Goal: Information Seeking & Learning: Learn about a topic

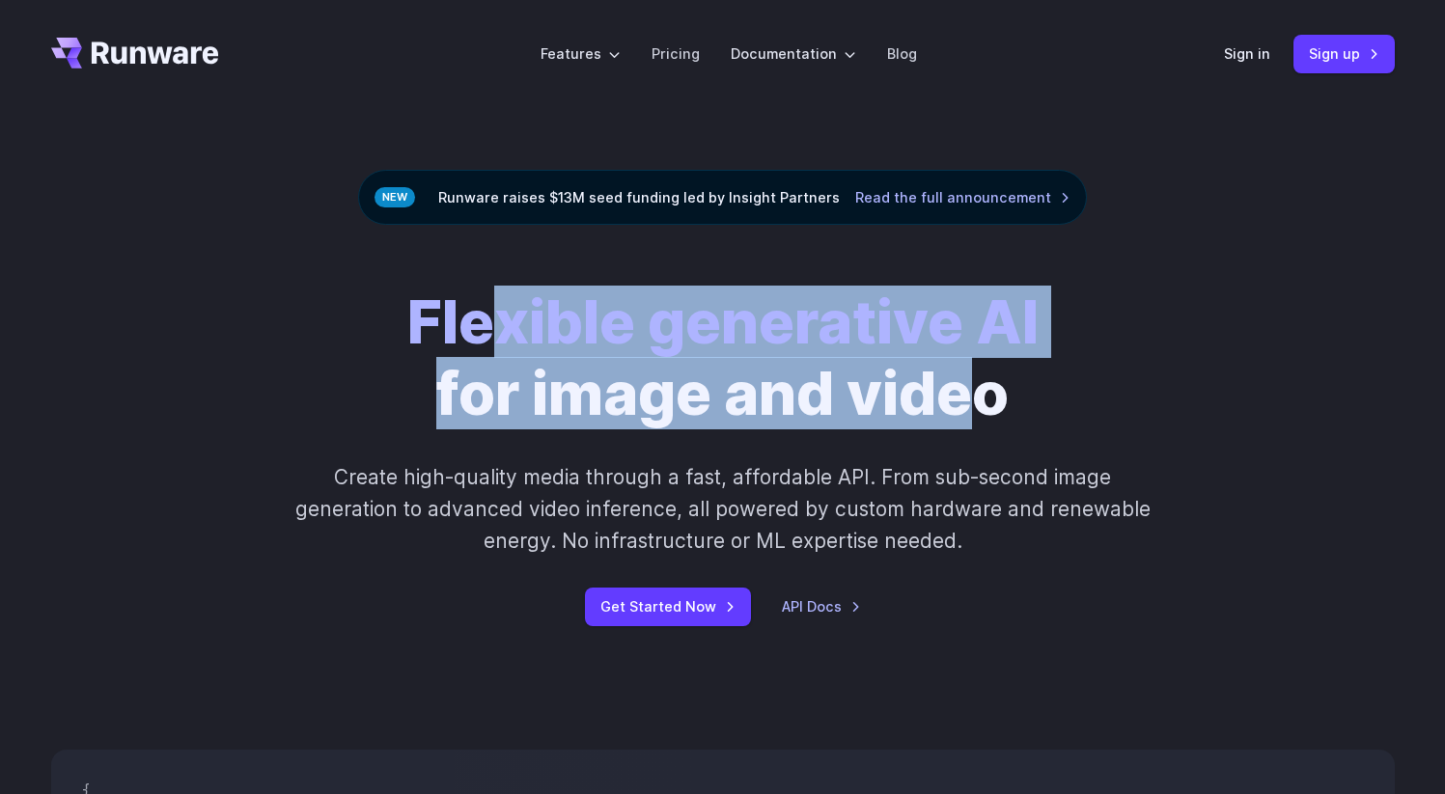
drag, startPoint x: 497, startPoint y: 336, endPoint x: 977, endPoint y: 396, distance: 483.5
click at [977, 396] on h1 "Flexible generative AI for image and video" at bounding box center [722, 359] width 631 height 144
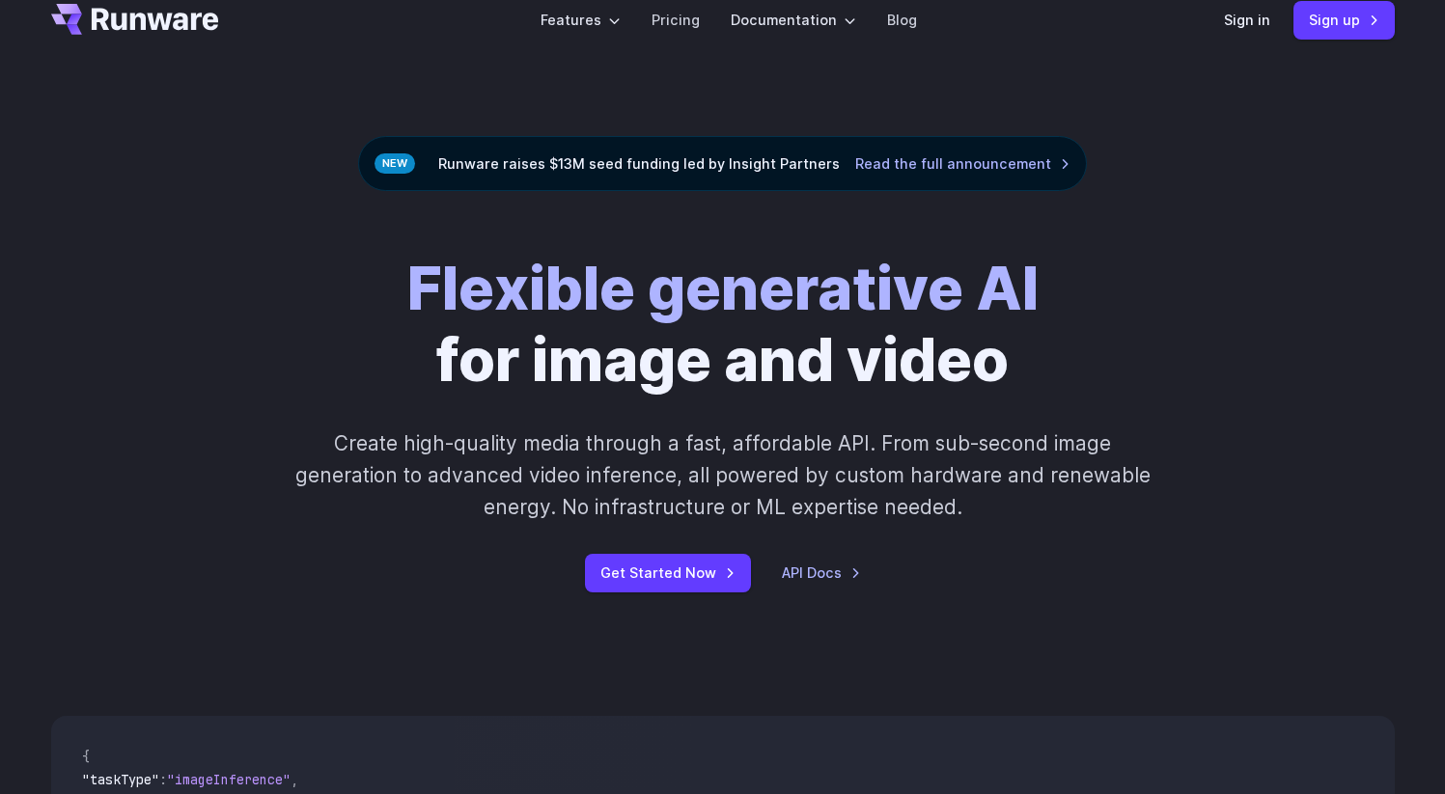
scroll to position [63, 0]
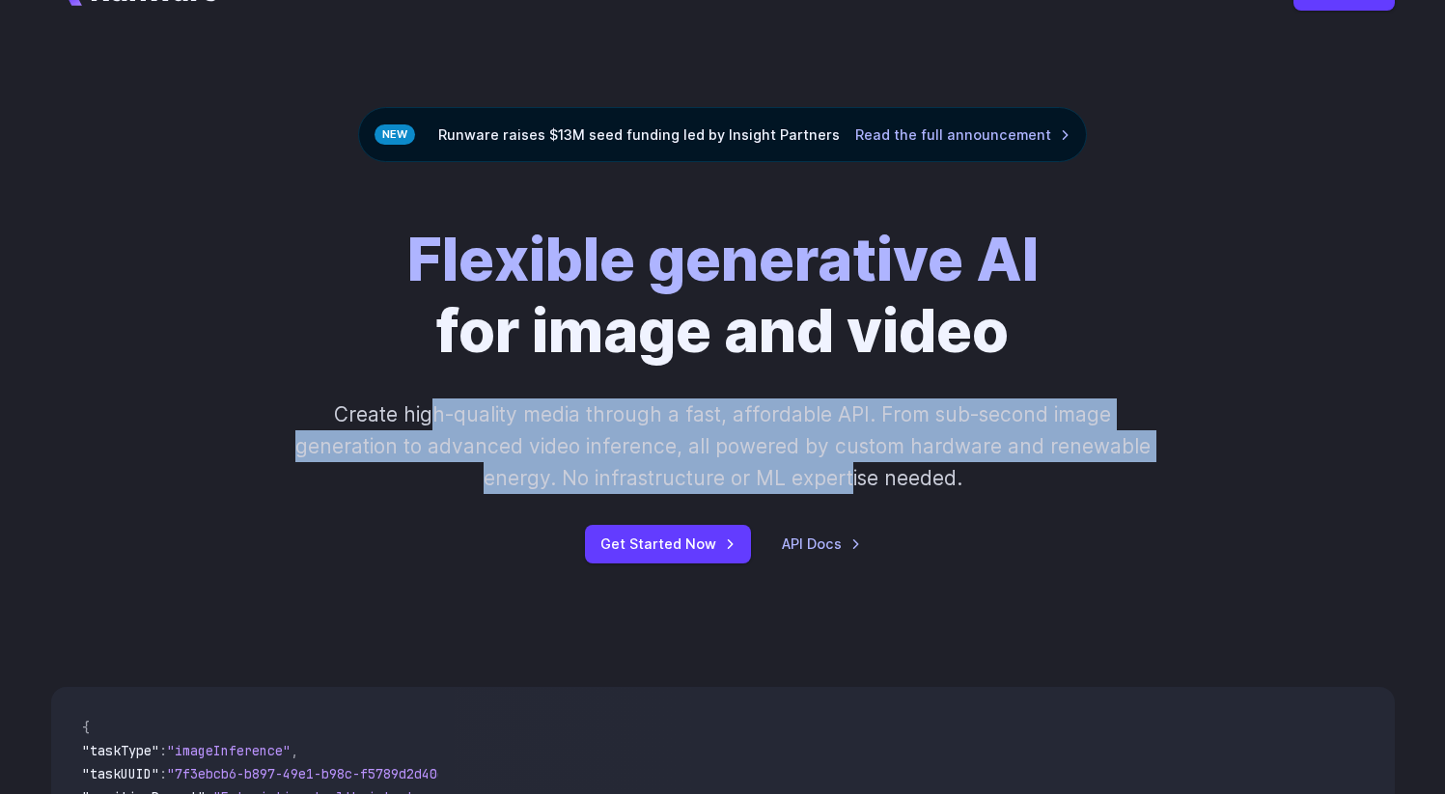
drag, startPoint x: 431, startPoint y: 403, endPoint x: 847, endPoint y: 474, distance: 422.1
click at [847, 474] on p "Create high-quality media through a fast, affordable API. From sub-second image…" at bounding box center [722, 447] width 860 height 97
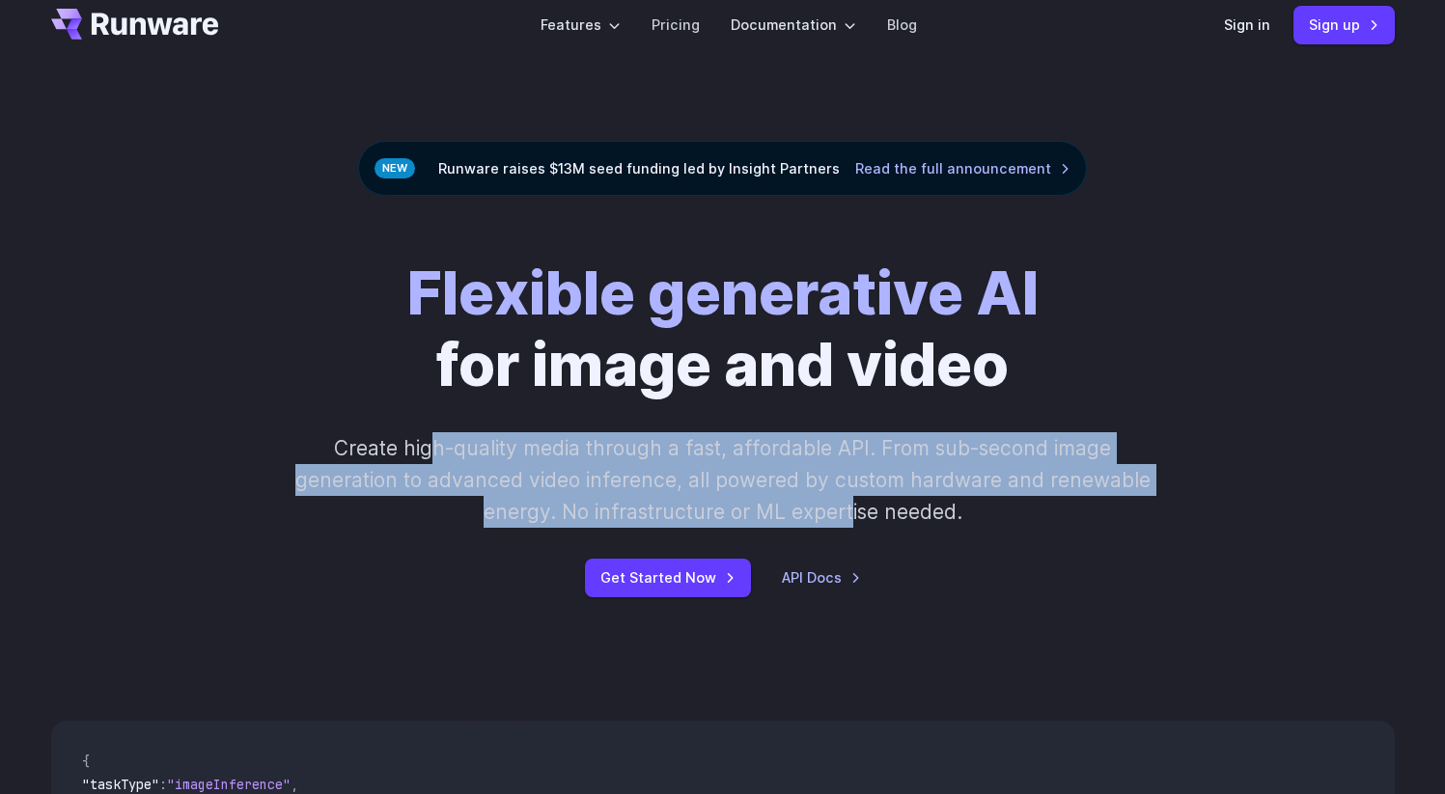
scroll to position [0, 0]
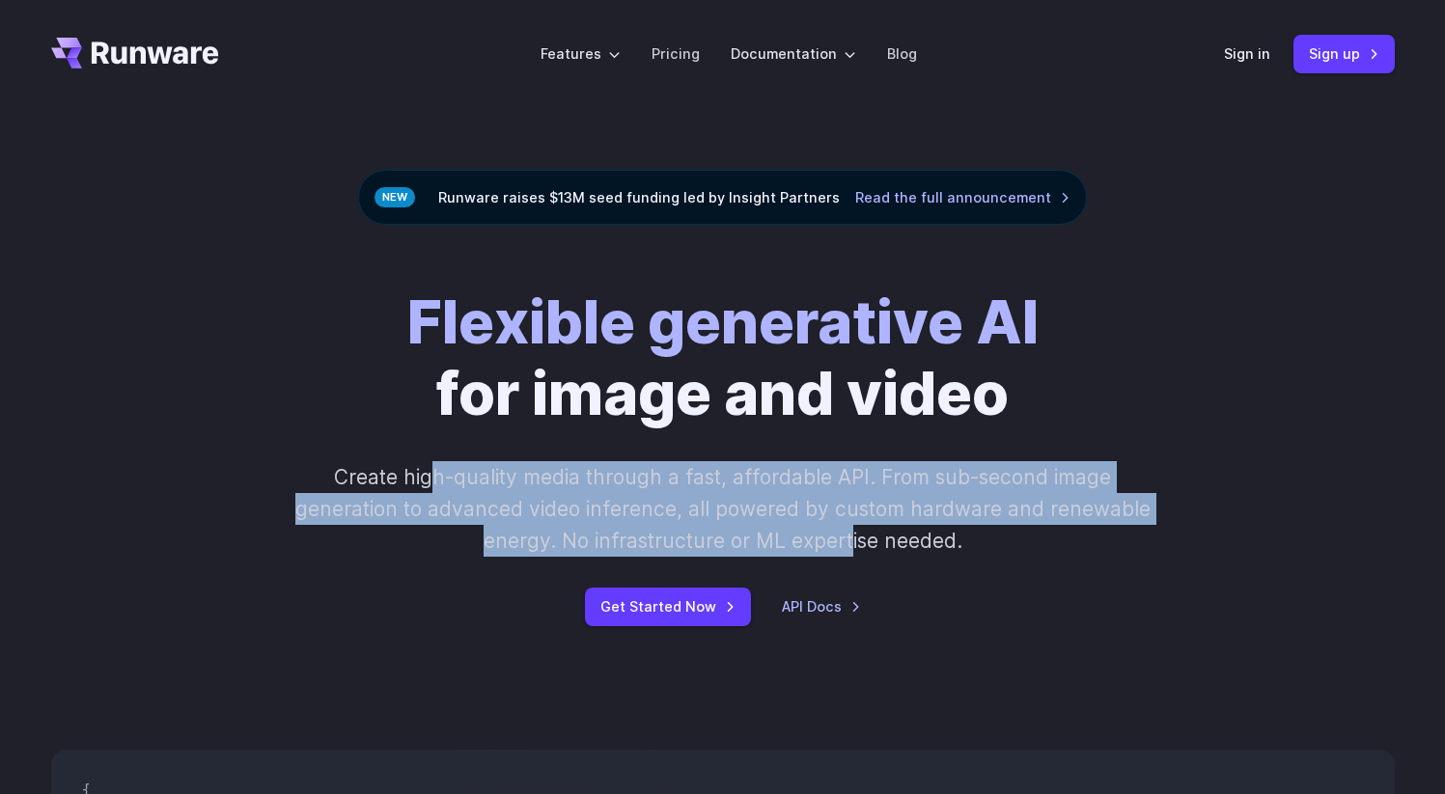
click at [847, 474] on p "Create high-quality media through a fast, affordable API. From sub-second image…" at bounding box center [722, 509] width 860 height 97
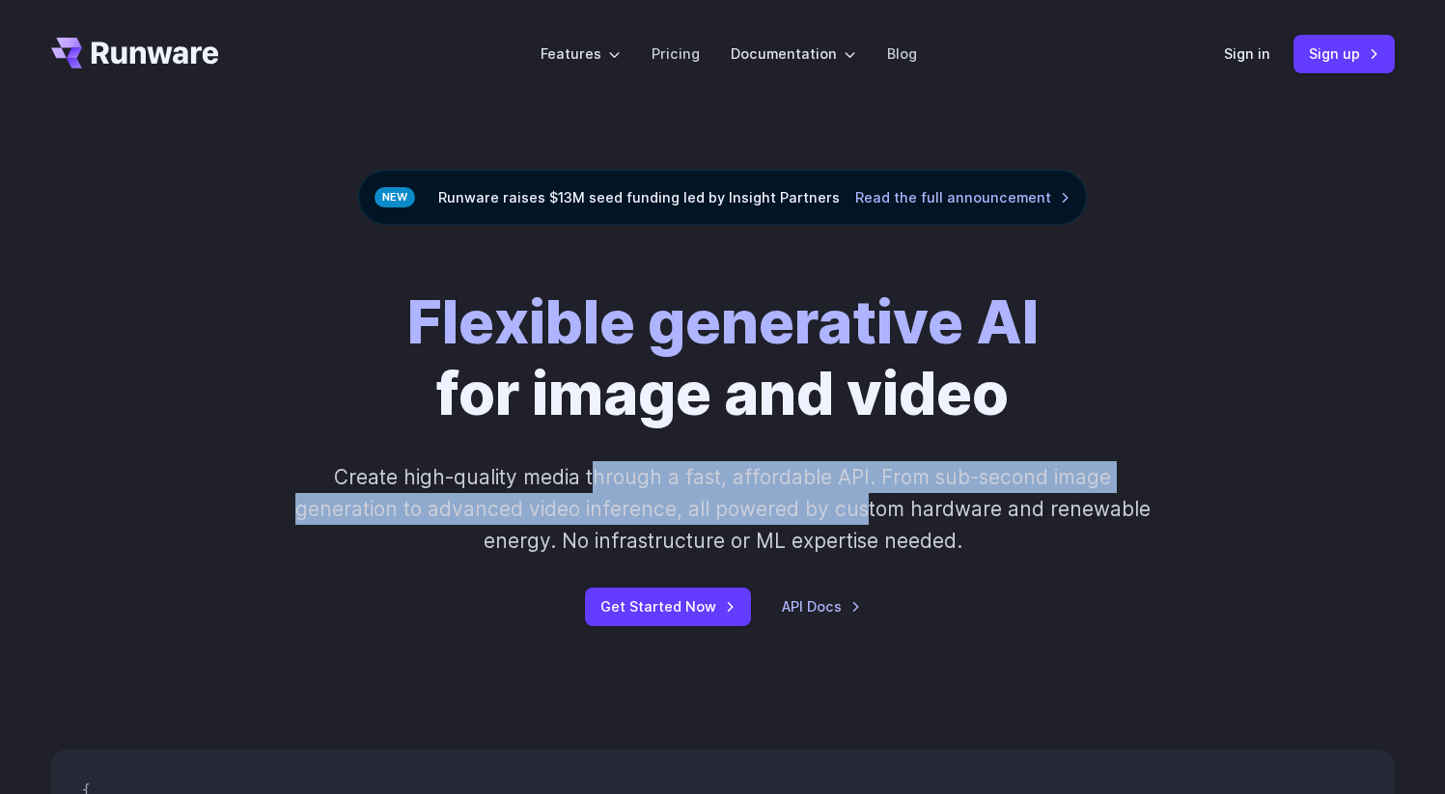
drag, startPoint x: 597, startPoint y: 474, endPoint x: 869, endPoint y: 509, distance: 274.4
click at [869, 509] on p "Create high-quality media through a fast, affordable API. From sub-second image…" at bounding box center [722, 509] width 860 height 97
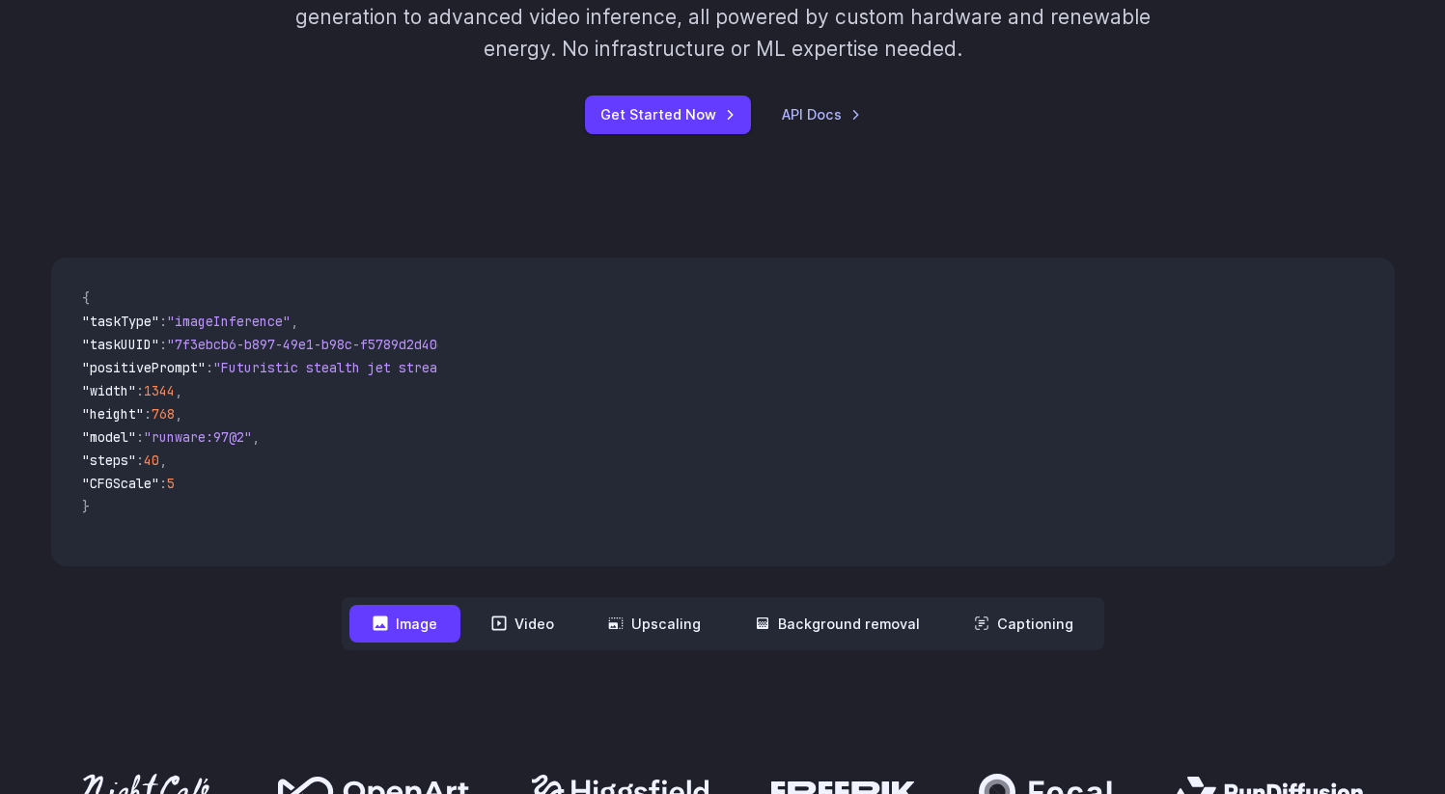
scroll to position [493, 0]
click at [536, 641] on button "Video" at bounding box center [522, 623] width 109 height 38
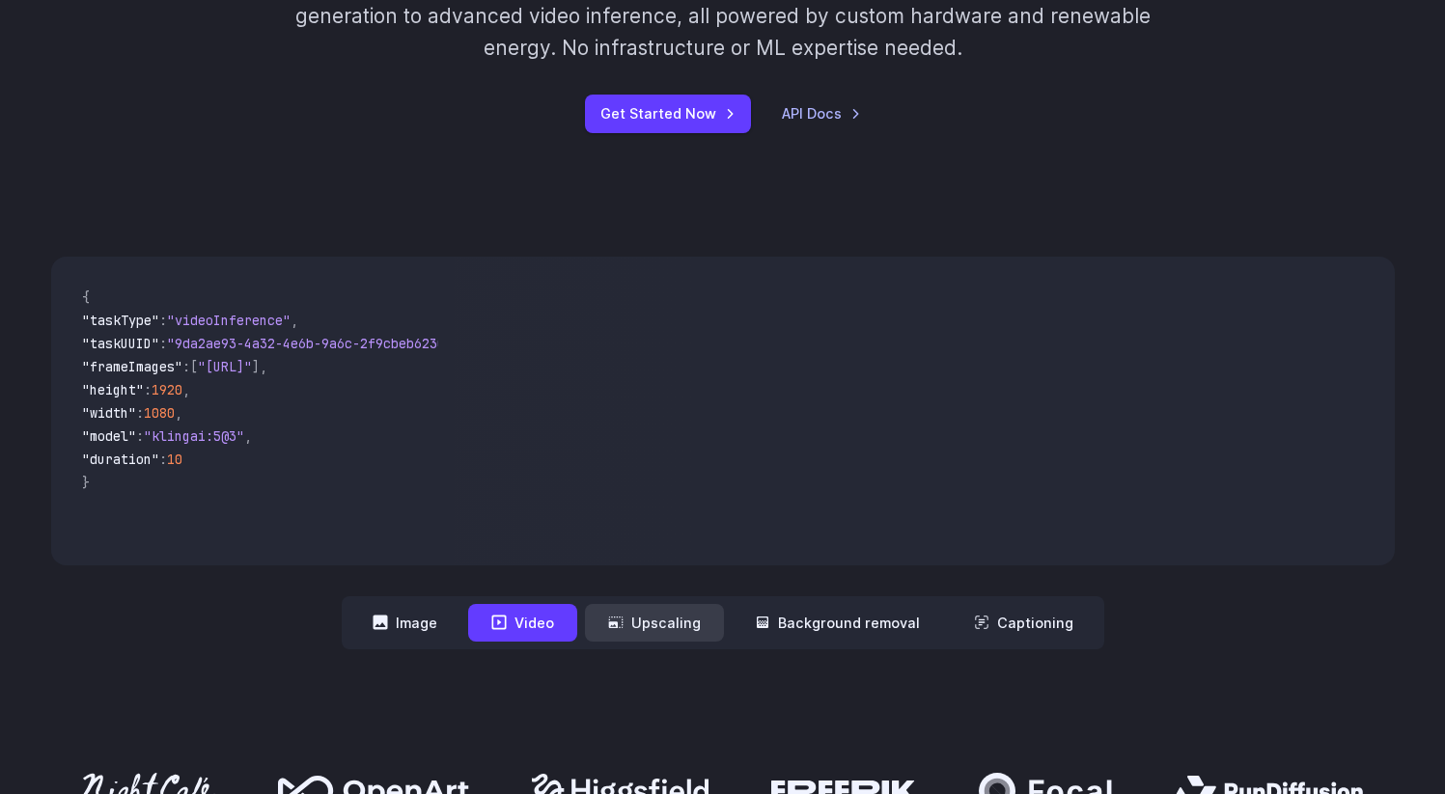
click at [624, 608] on button "Upscaling" at bounding box center [654, 623] width 139 height 38
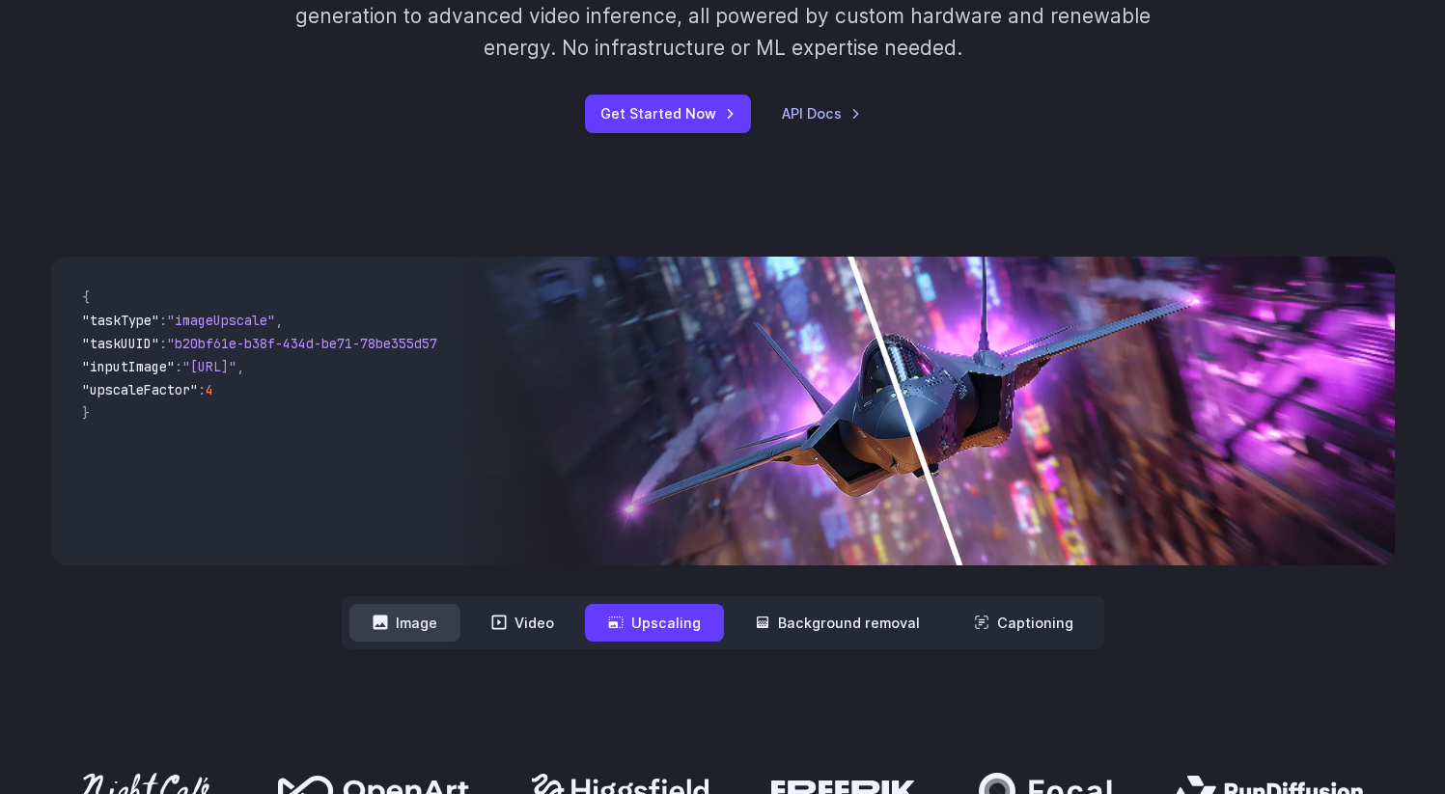
click at [424, 636] on button "Image" at bounding box center [404, 623] width 111 height 38
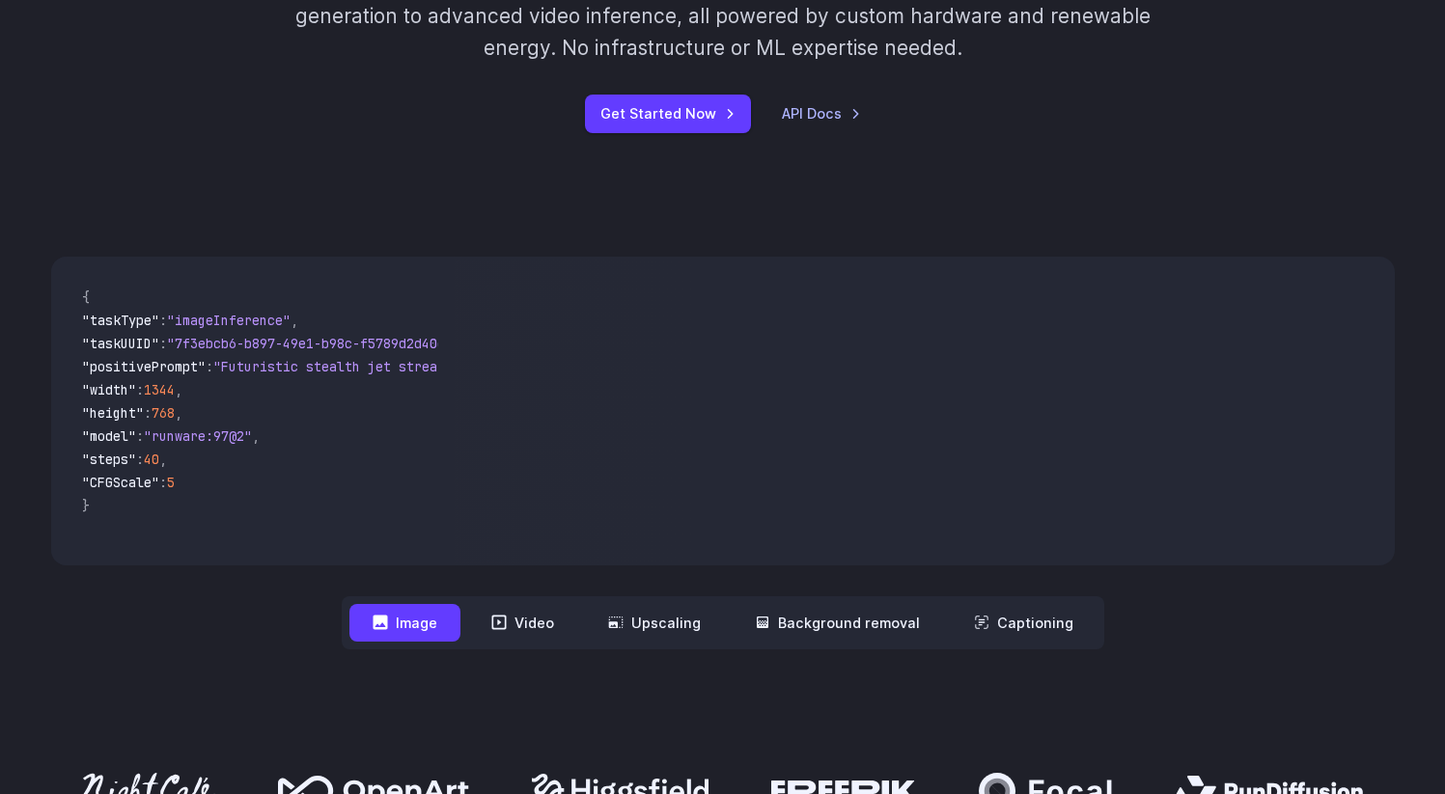
click at [834, 650] on nav "**********" at bounding box center [723, 623] width 763 height 53
click at [830, 643] on nav "**********" at bounding box center [723, 623] width 763 height 53
click at [794, 598] on nav "**********" at bounding box center [723, 623] width 763 height 53
click at [794, 609] on button "Background removal" at bounding box center [837, 623] width 211 height 38
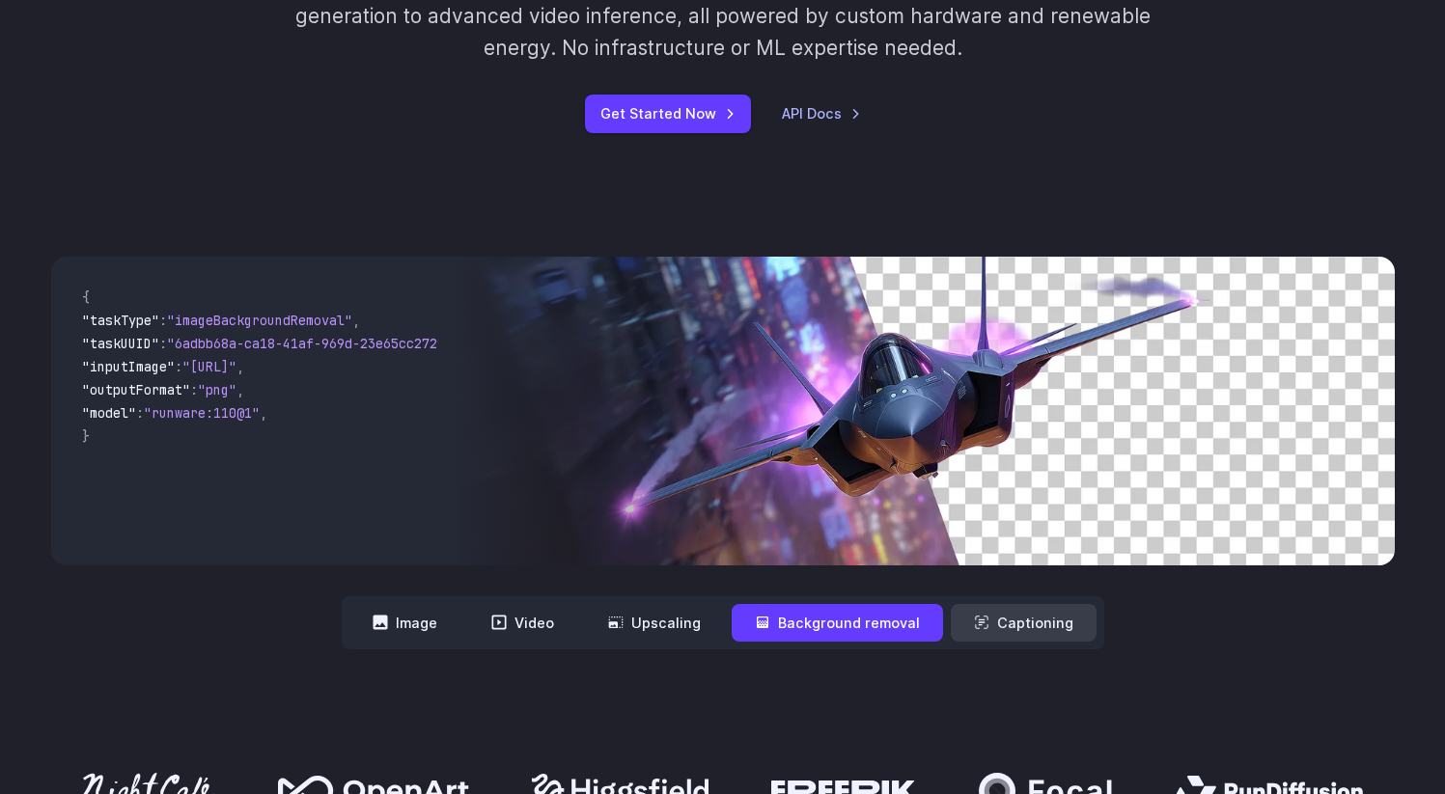
click at [1008, 611] on button "Captioning" at bounding box center [1024, 623] width 146 height 38
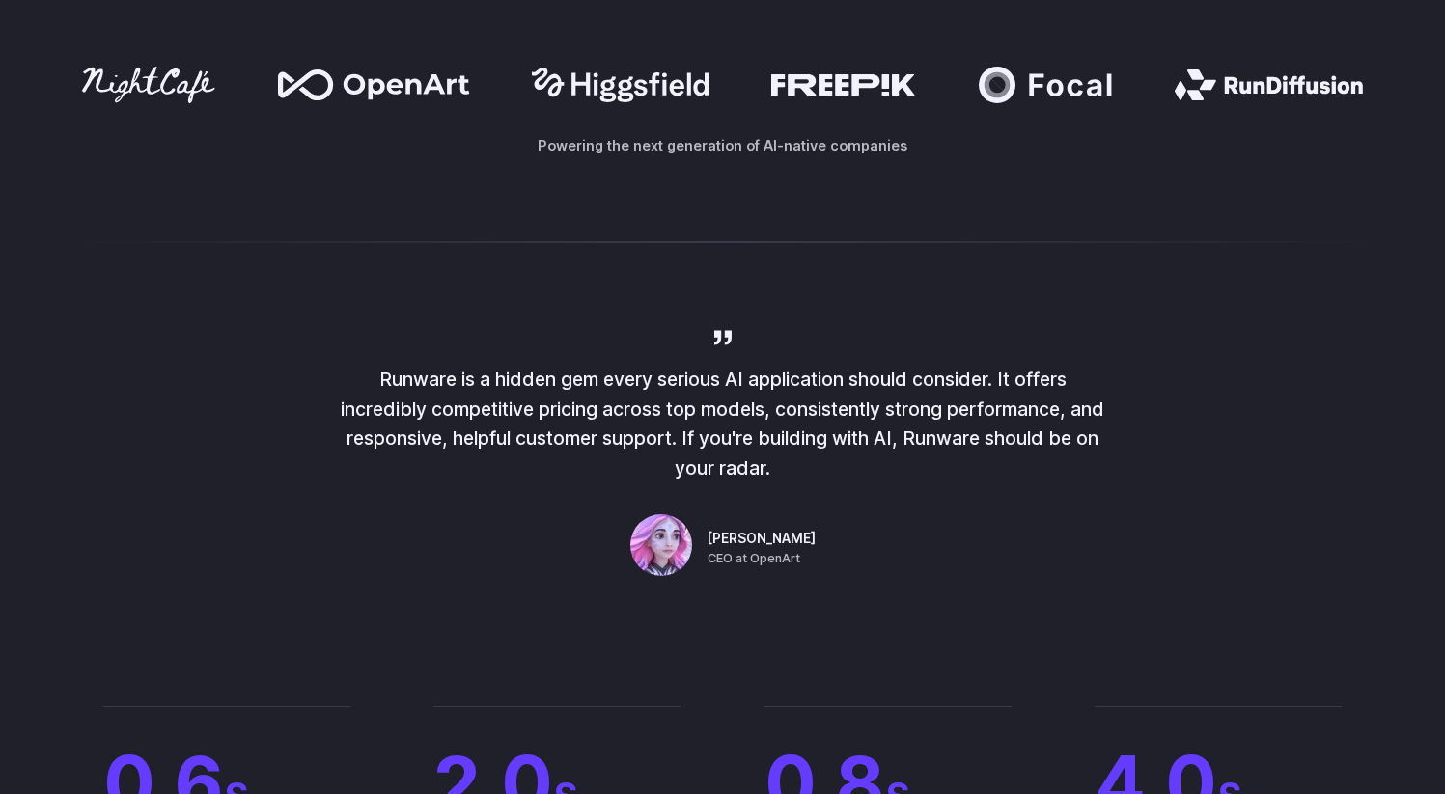
scroll to position [1016, 0]
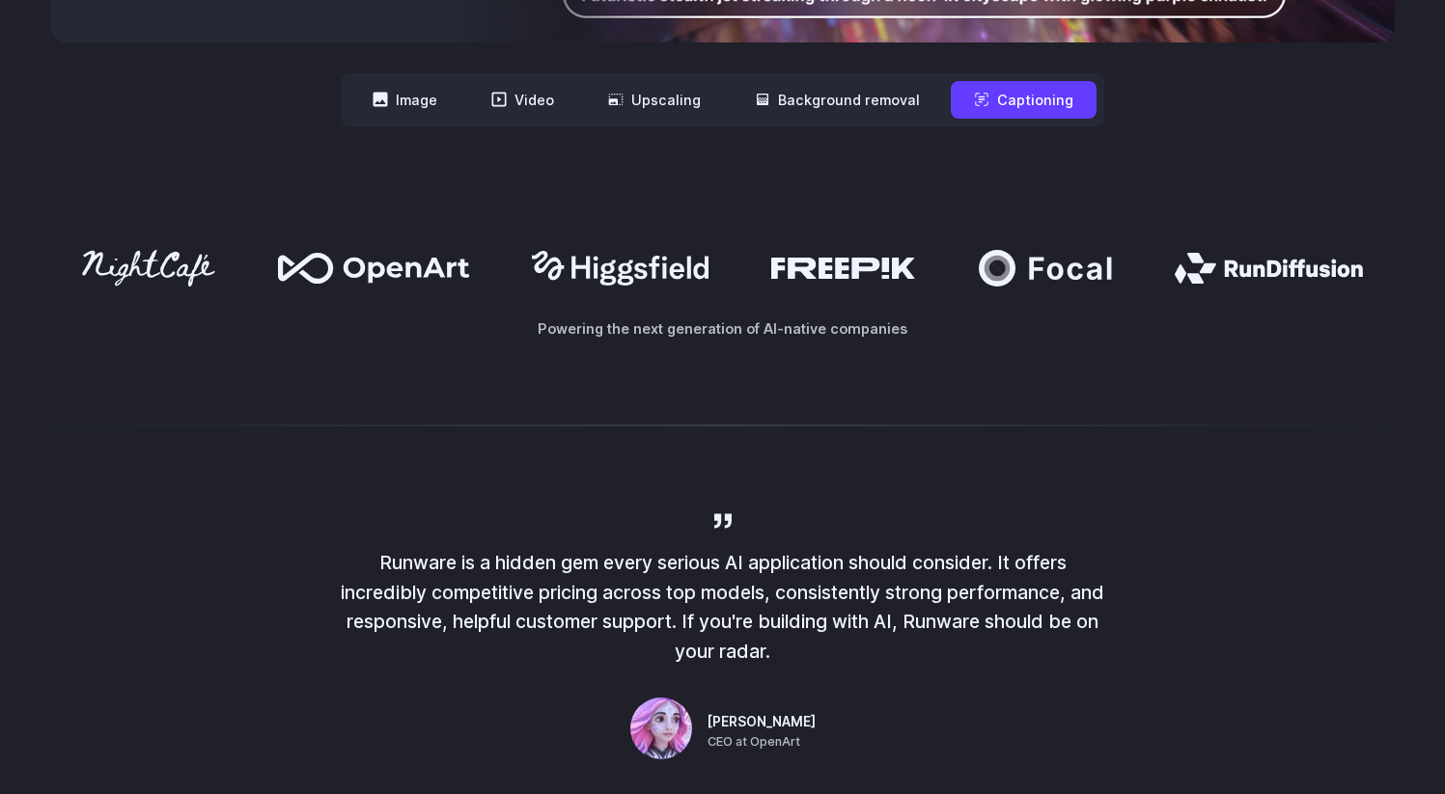
drag, startPoint x: 601, startPoint y: 354, endPoint x: 978, endPoint y: 347, distance: 376.6
click at [978, 347] on div "Powering the next generation of AI-native companies" at bounding box center [722, 294] width 1445 height 213
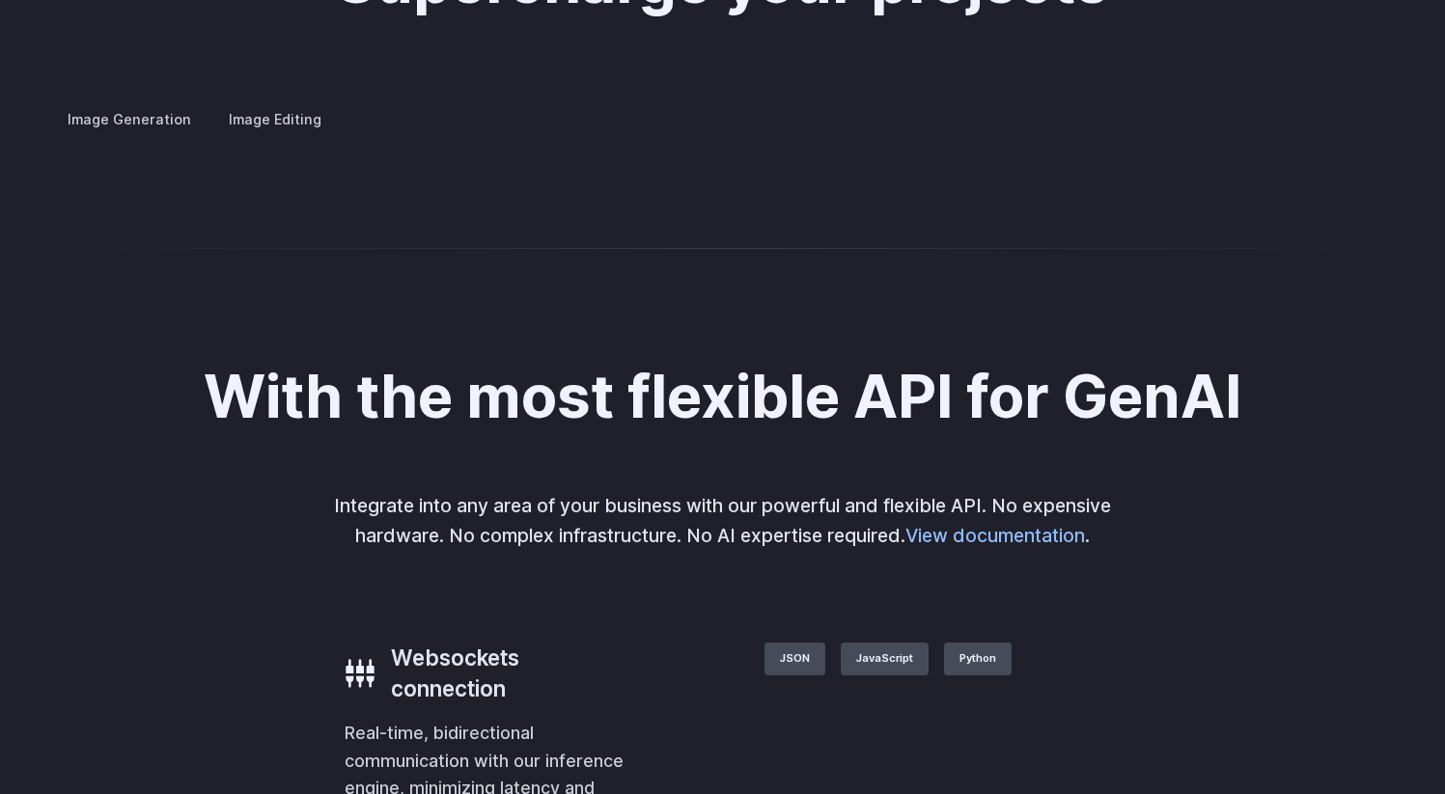
scroll to position [3765, 0]
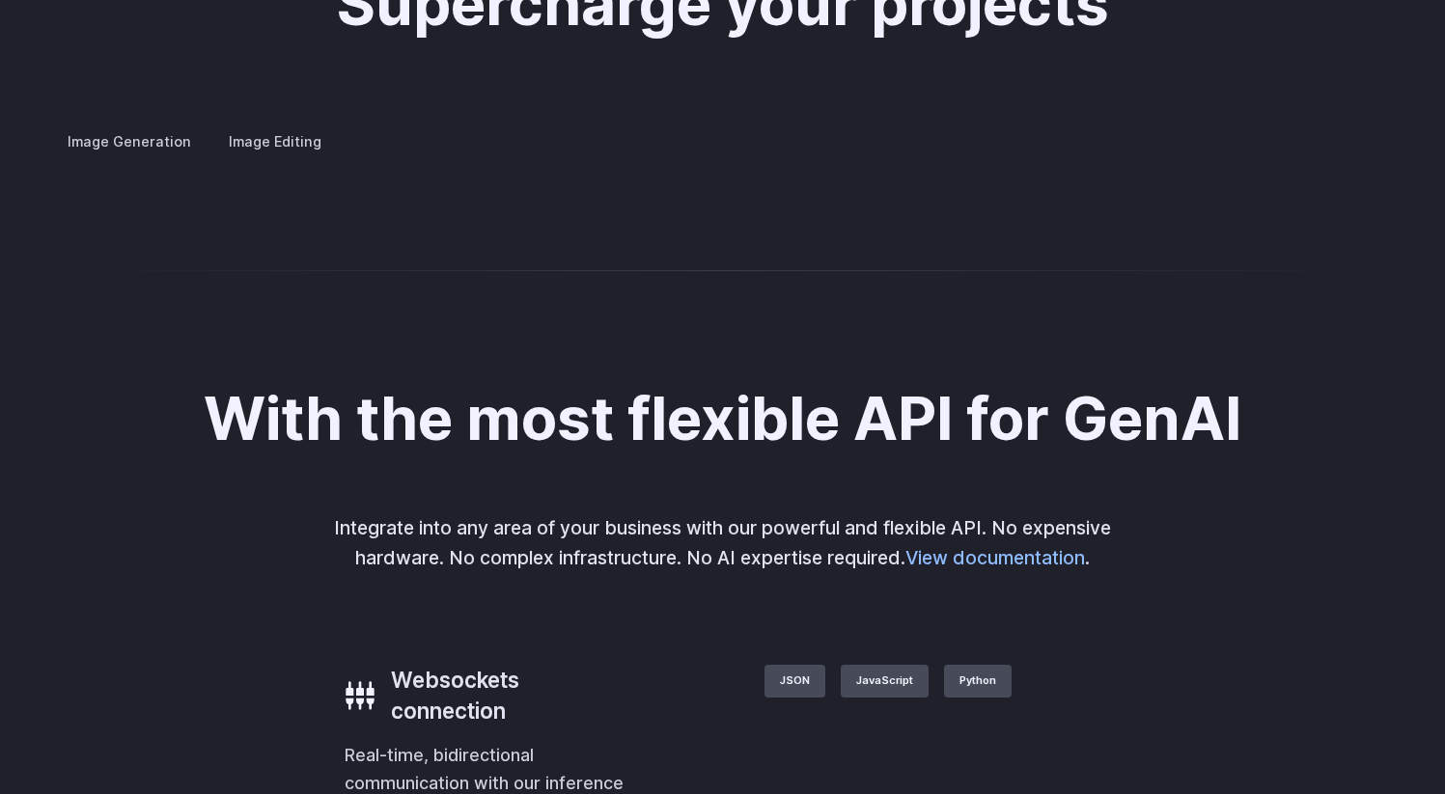
click at [0, 0] on summary "Concept design" at bounding box center [0, 0] width 0 height 0
click at [0, 0] on details "Architecture Visualize architectural designs with ease, from initial sketches t…" at bounding box center [0, 0] width 0 height 0
click at [0, 0] on details "Creative styling Generate fun, unique images without photo editing or graphic d…" at bounding box center [0, 0] width 0 height 0
click at [0, 0] on summary "Creative styling" at bounding box center [0, 0] width 0 height 0
click at [0, 0] on summary "Architecture" at bounding box center [0, 0] width 0 height 0
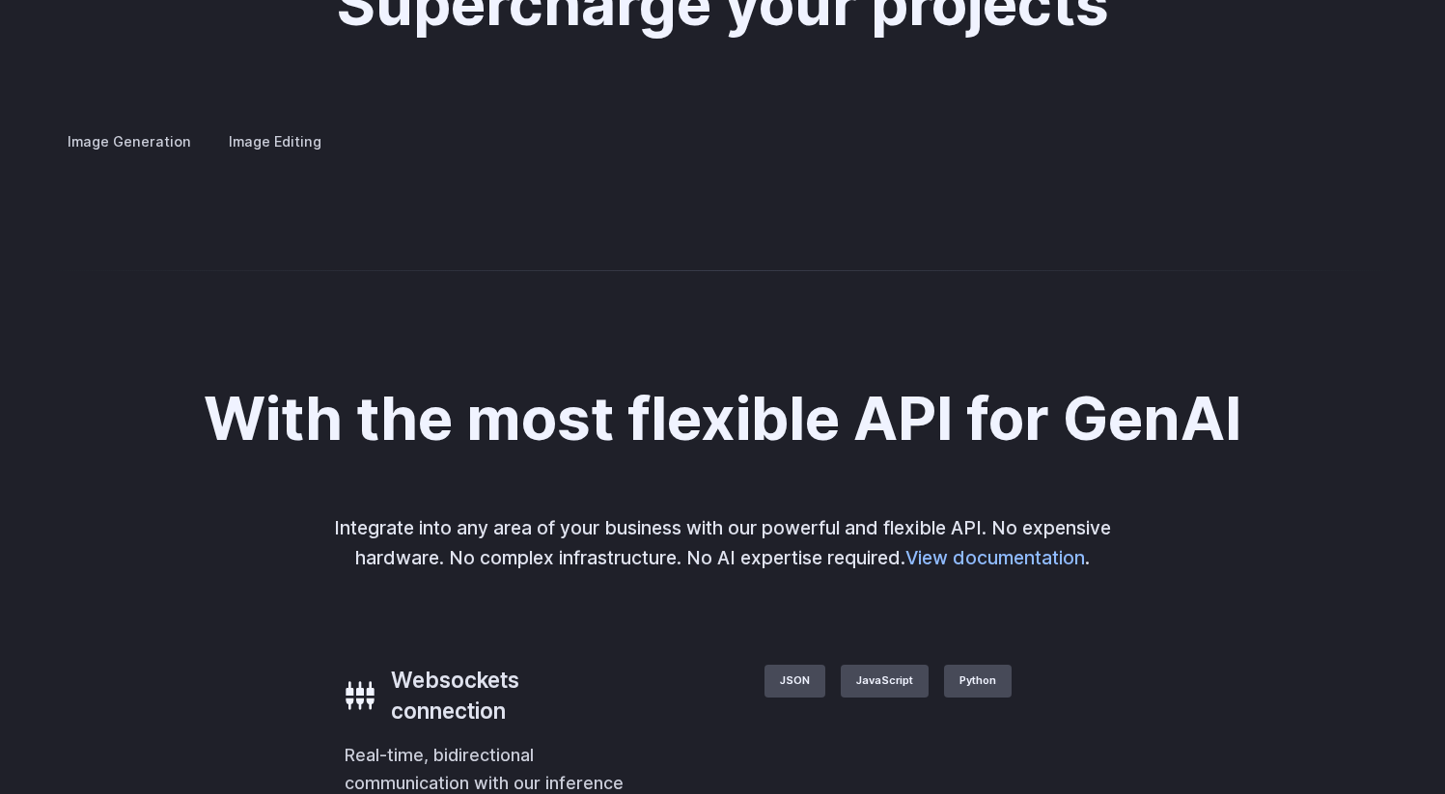
click at [0, 0] on details "Product design Quickly design and visualize new product lines, accessories, or …" at bounding box center [0, 0] width 0 height 0
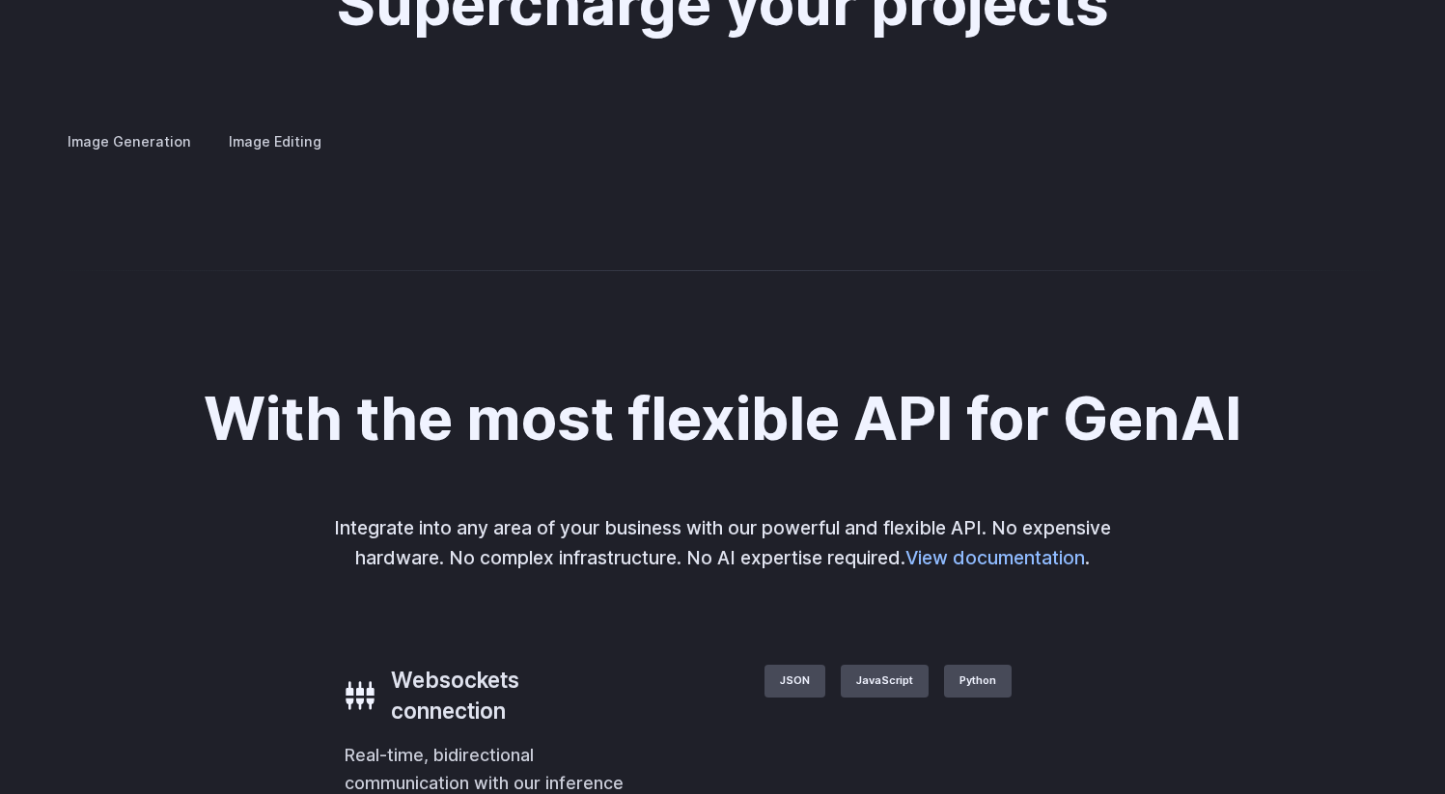
click at [0, 0] on summary "Product design" at bounding box center [0, 0] width 0 height 0
click at [0, 0] on details "Personalized assets Say goodbye to generic stock photos with custom images for …" at bounding box center [0, 0] width 0 height 0
click at [0, 0] on h3 "Creative styling" at bounding box center [0, 0] width 0 height 0
drag, startPoint x: 111, startPoint y: 342, endPoint x: 504, endPoint y: 331, distance: 393.0
click at [0, 0] on details "Creative styling Generate fun, unique images without photo editing or graphic d…" at bounding box center [0, 0] width 0 height 0
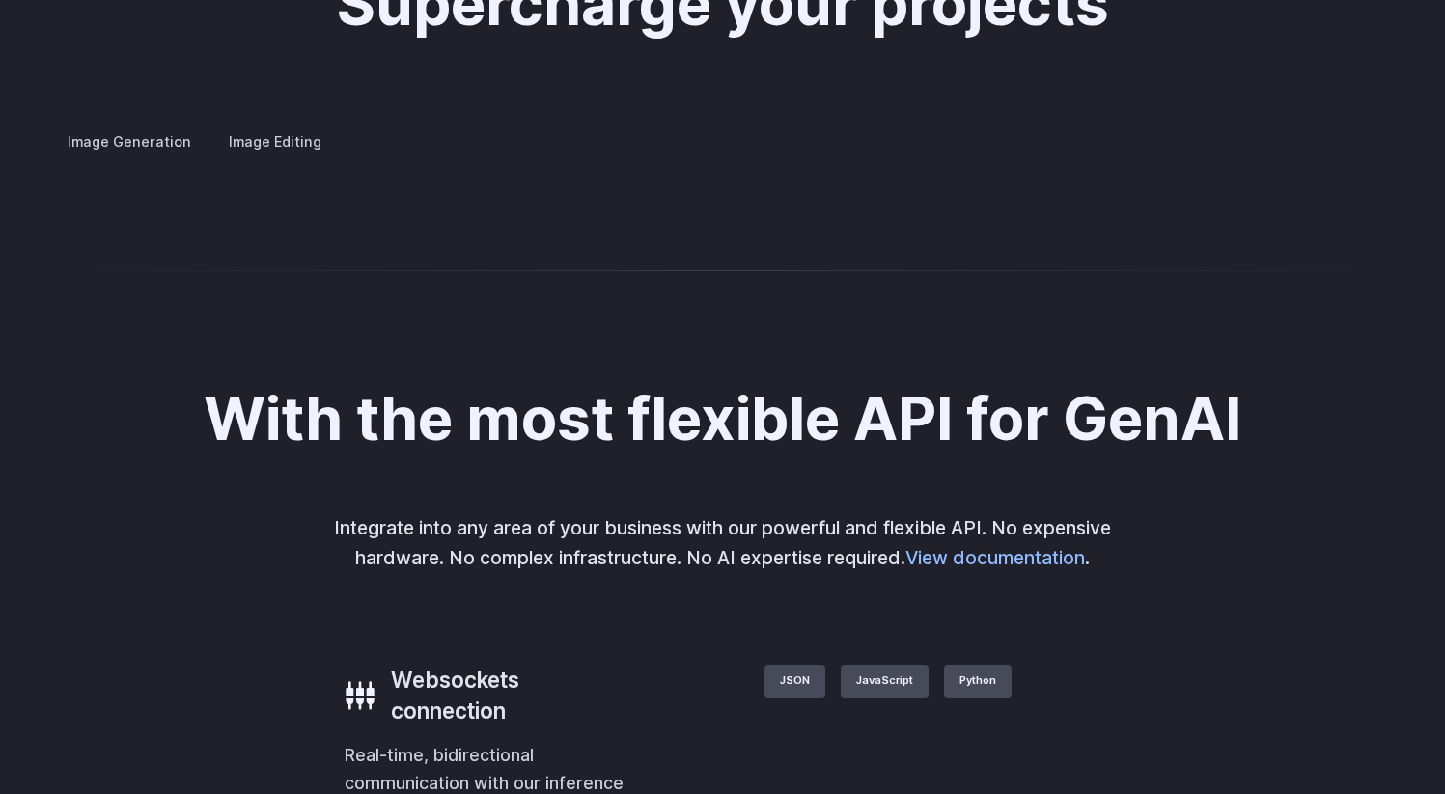
click at [0, 0] on details "Creative styling Generate fun, unique images without photo editing or graphic d…" at bounding box center [0, 0] width 0 height 0
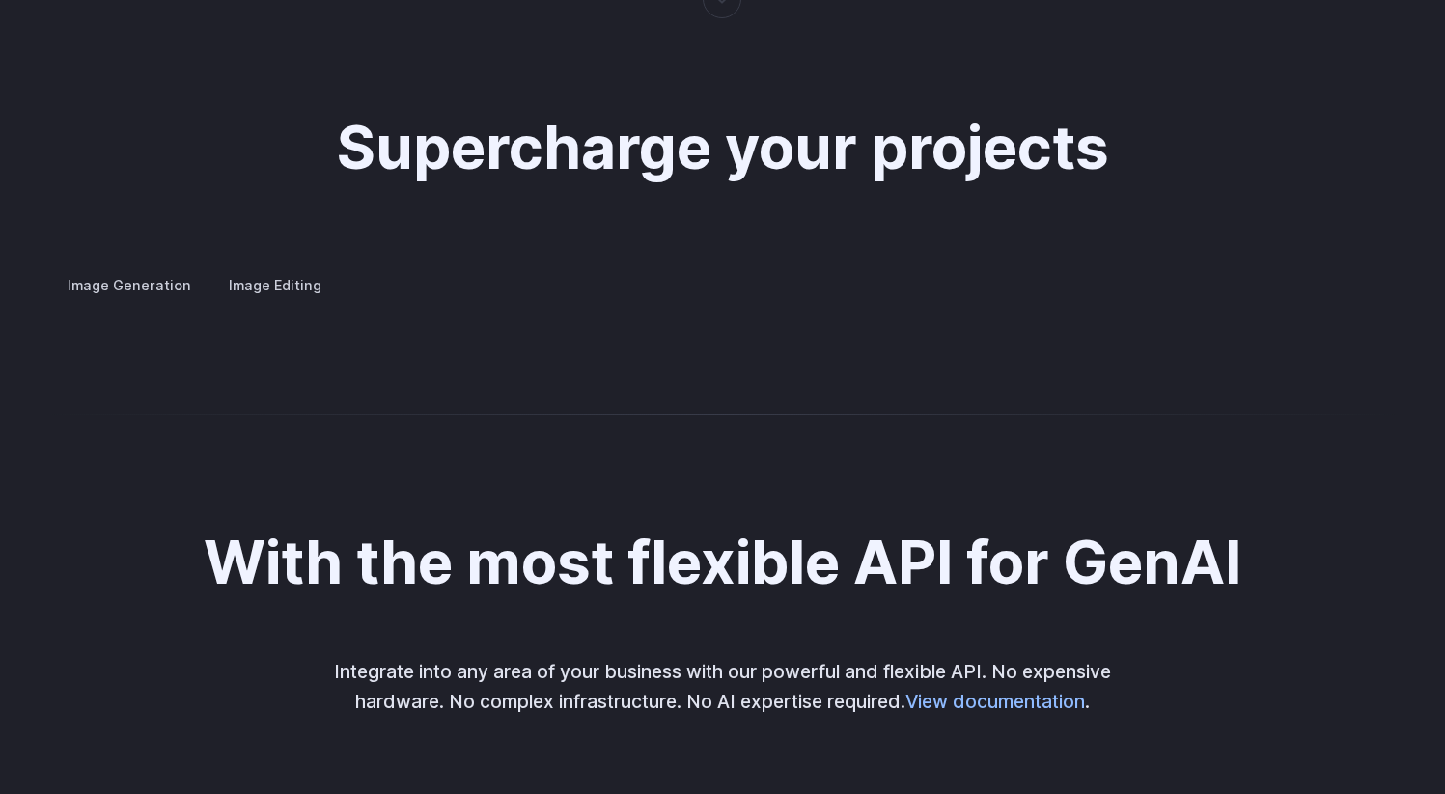
scroll to position [3649, 0]
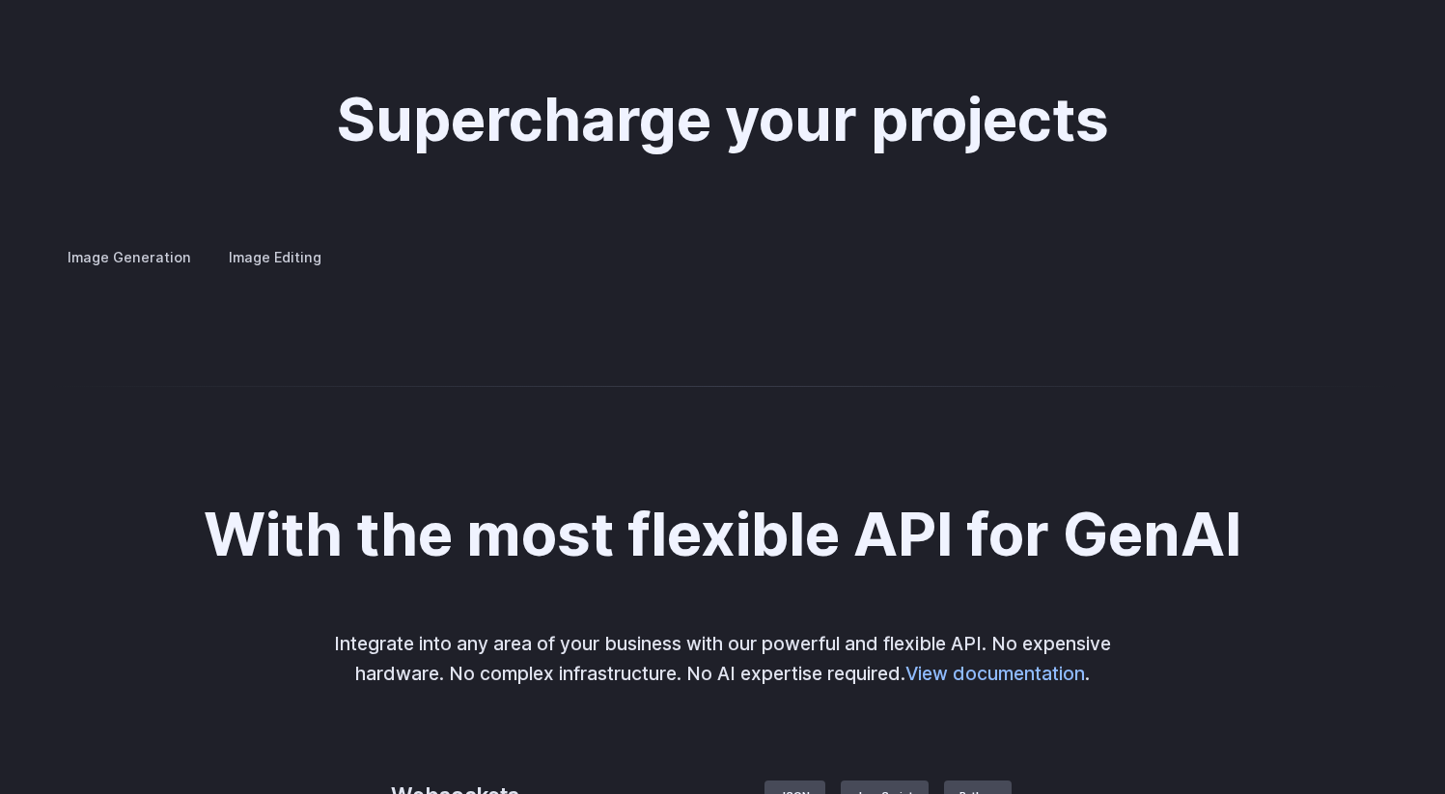
click at [240, 240] on label "Image Editing" at bounding box center [274, 257] width 125 height 34
click at [0, 0] on details "Inpainting Fill in missing or damaged parts of images seamlessly, restoring the…" at bounding box center [0, 0] width 0 height 0
click at [0, 0] on summary "Inpainting" at bounding box center [0, 0] width 0 height 0
click at [0, 0] on summary "Outpainting" at bounding box center [0, 0] width 0 height 0
click at [0, 0] on details "Upscaling Enhance image resolution and quality, making low-resolution photos sh…" at bounding box center [0, 0] width 0 height 0
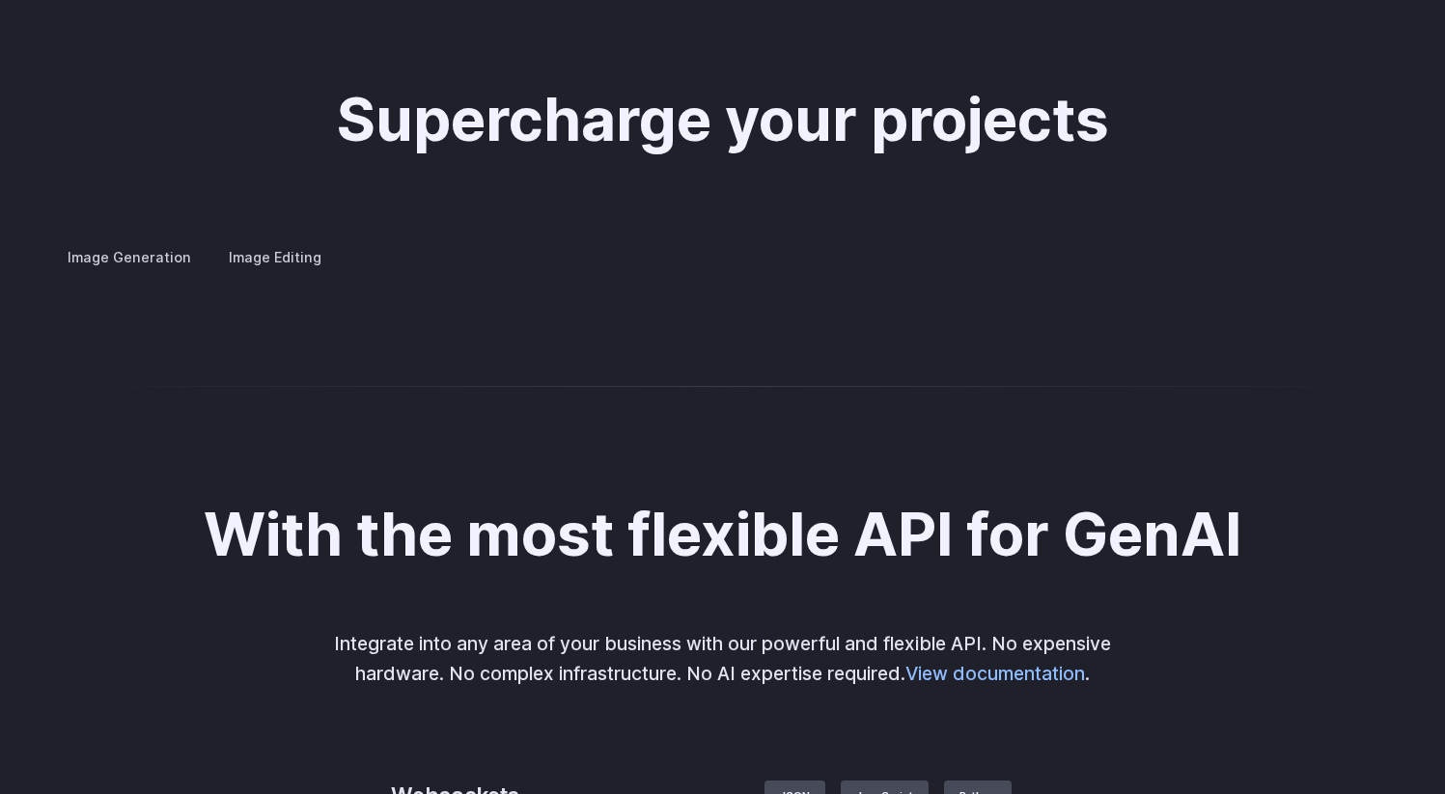
click at [0, 0] on summary "Upscaling" at bounding box center [0, 0] width 0 height 0
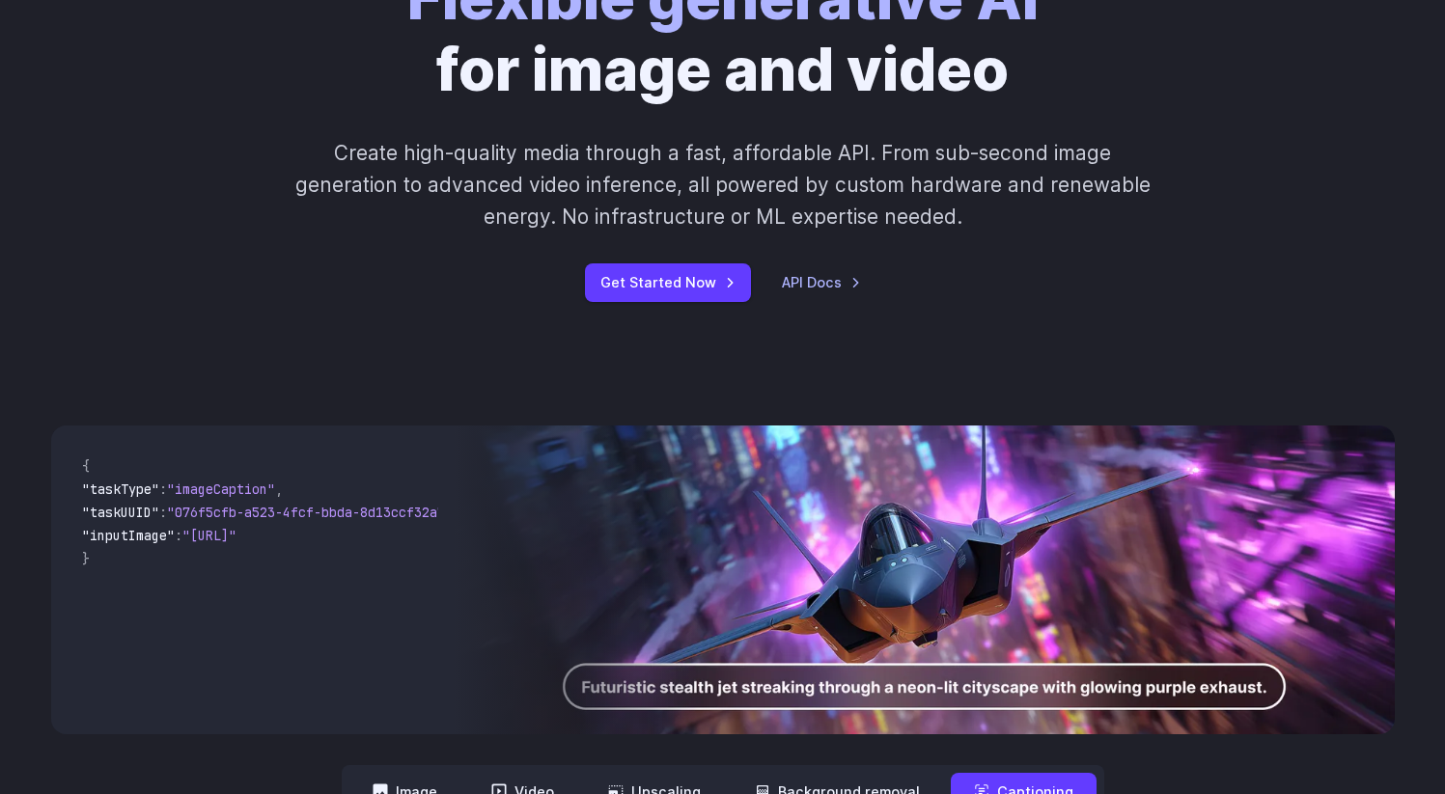
scroll to position [0, 0]
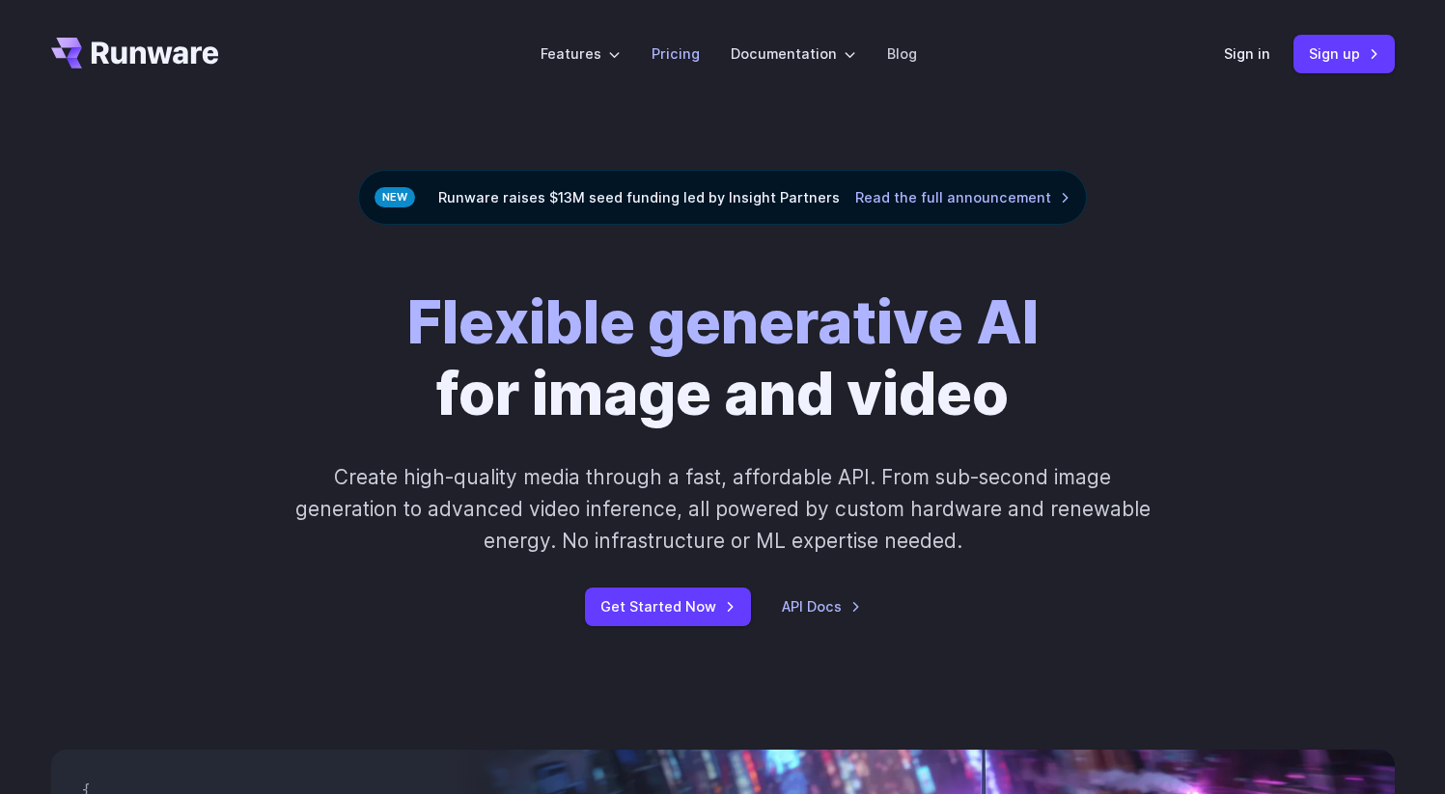
click at [649, 48] on li "Pricing" at bounding box center [675, 53] width 79 height 53
click at [671, 50] on link "Pricing" at bounding box center [676, 53] width 48 height 22
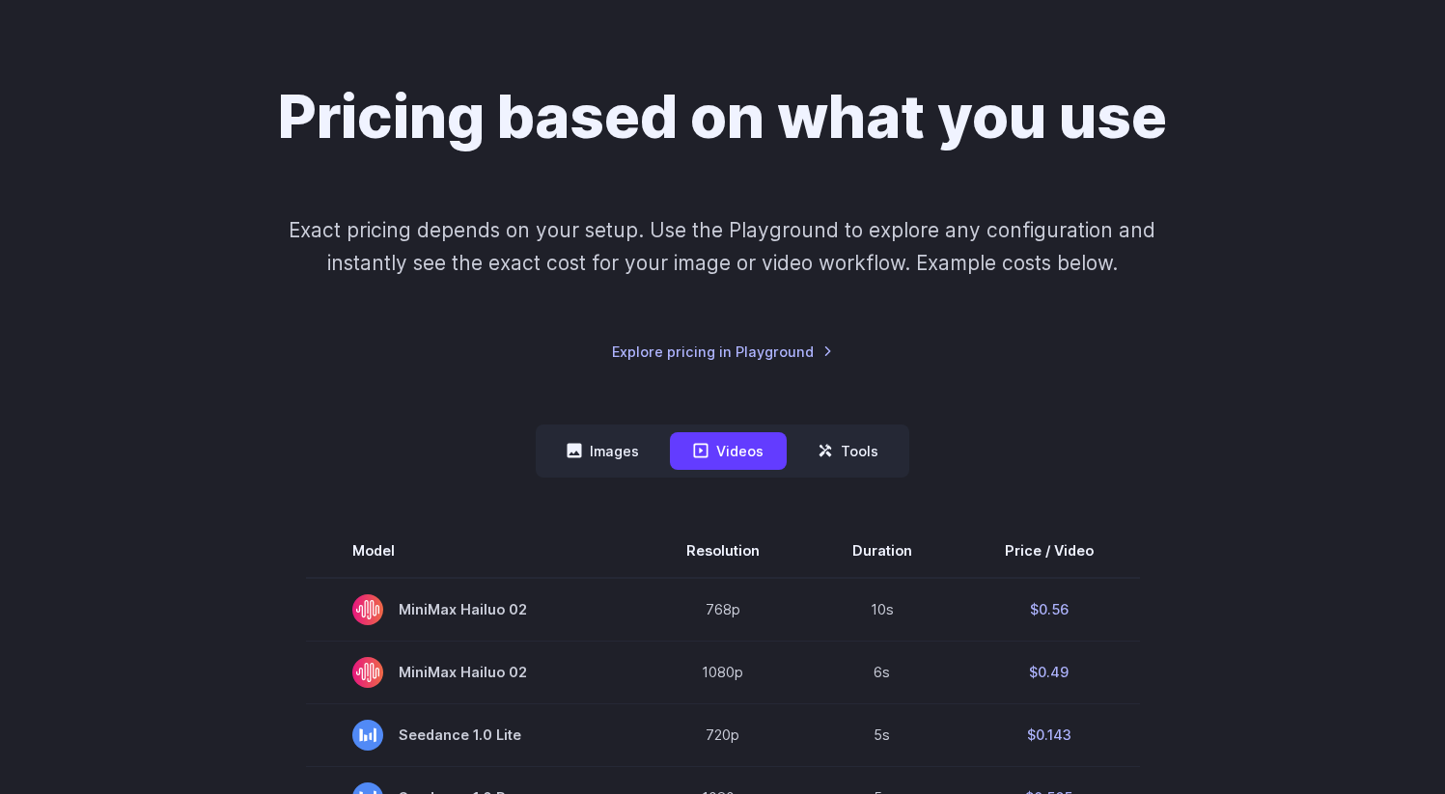
scroll to position [228, 0]
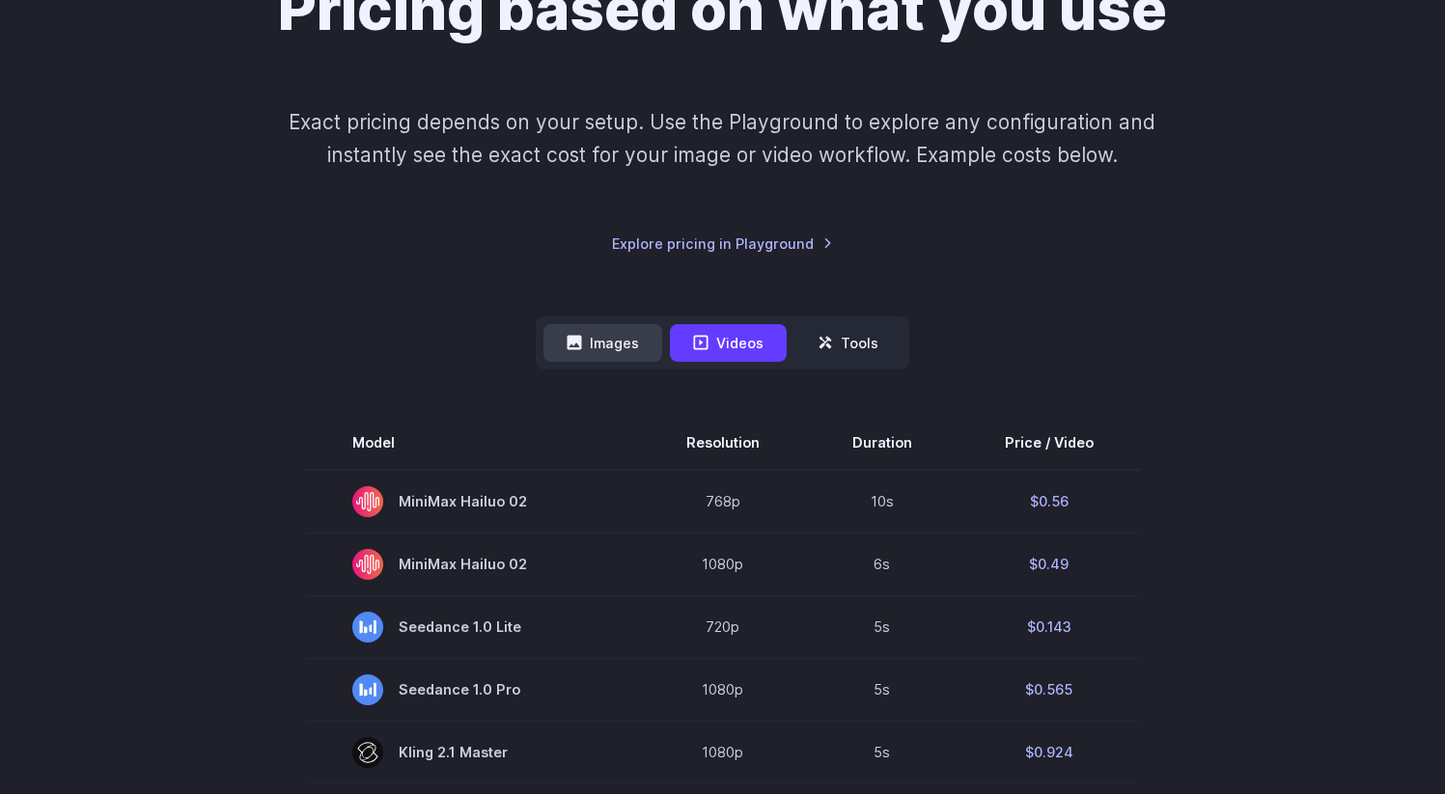
click at [615, 356] on button "Images" at bounding box center [602, 343] width 119 height 38
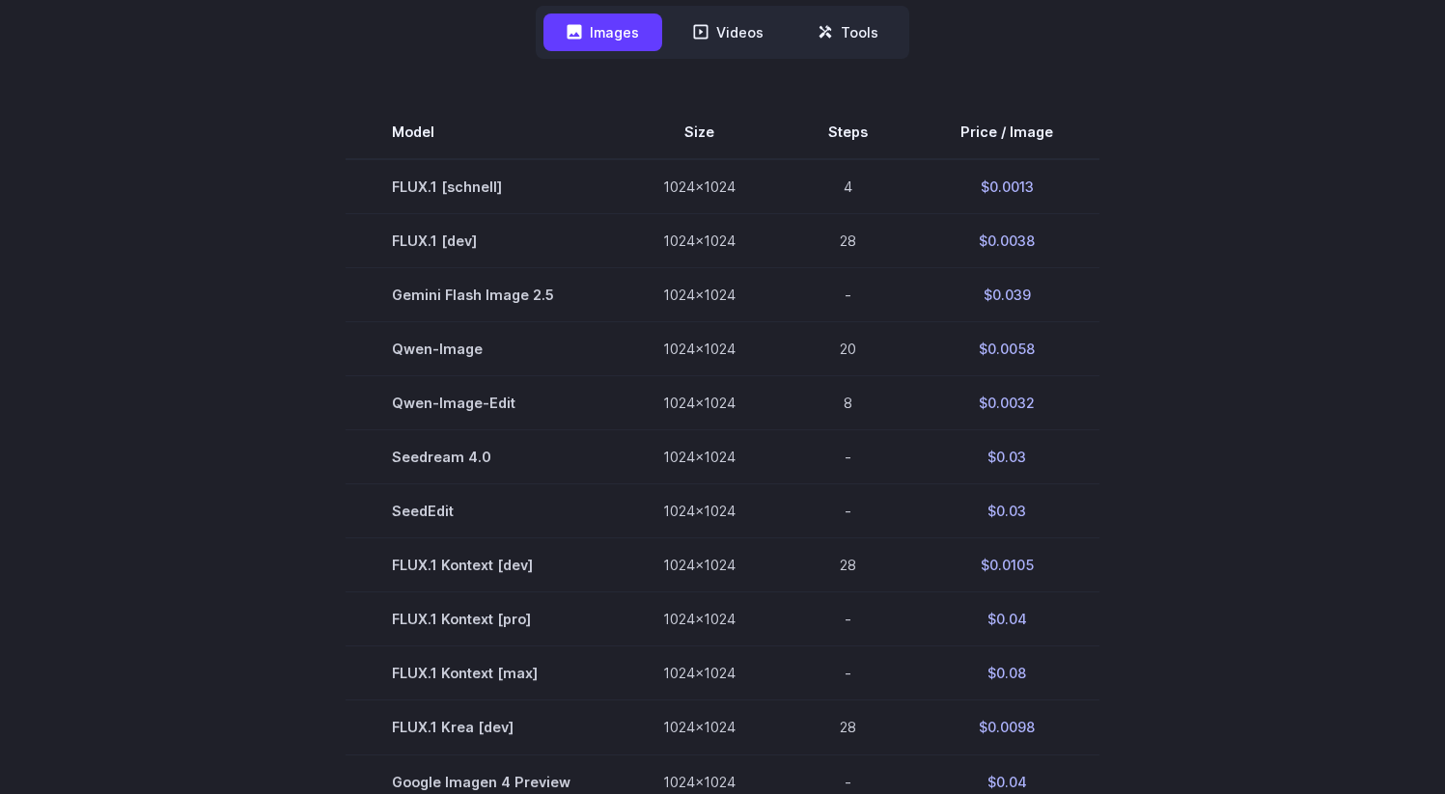
scroll to position [553, 0]
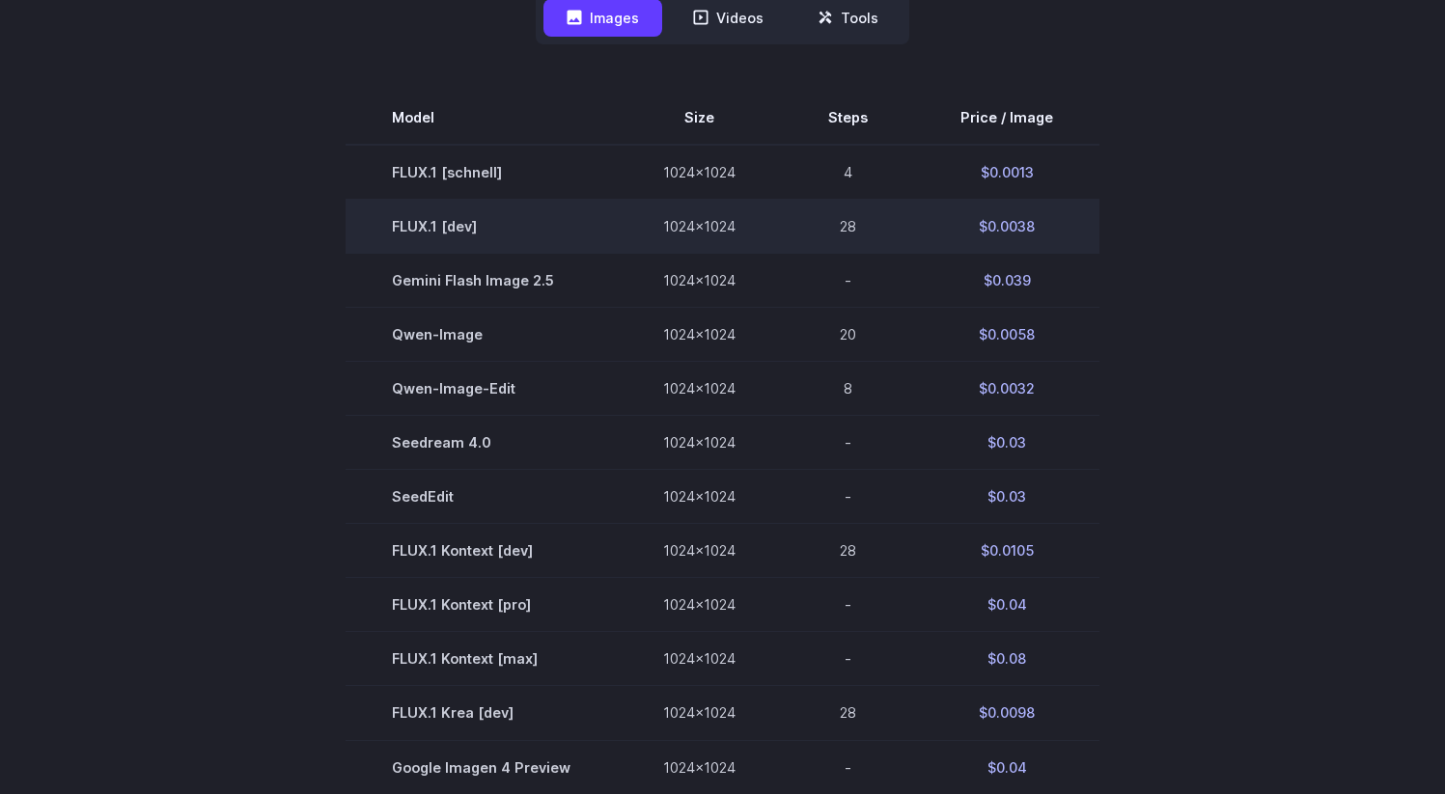
drag, startPoint x: 988, startPoint y: 233, endPoint x: 1053, endPoint y: 228, distance: 65.8
click at [1053, 228] on td "$0.0038" at bounding box center [1006, 227] width 185 height 54
drag, startPoint x: 1053, startPoint y: 228, endPoint x: 899, endPoint y: 228, distance: 154.5
click at [898, 228] on tr "FLUX.1 [dev] 1024x1024 28 $0.0038" at bounding box center [723, 227] width 754 height 54
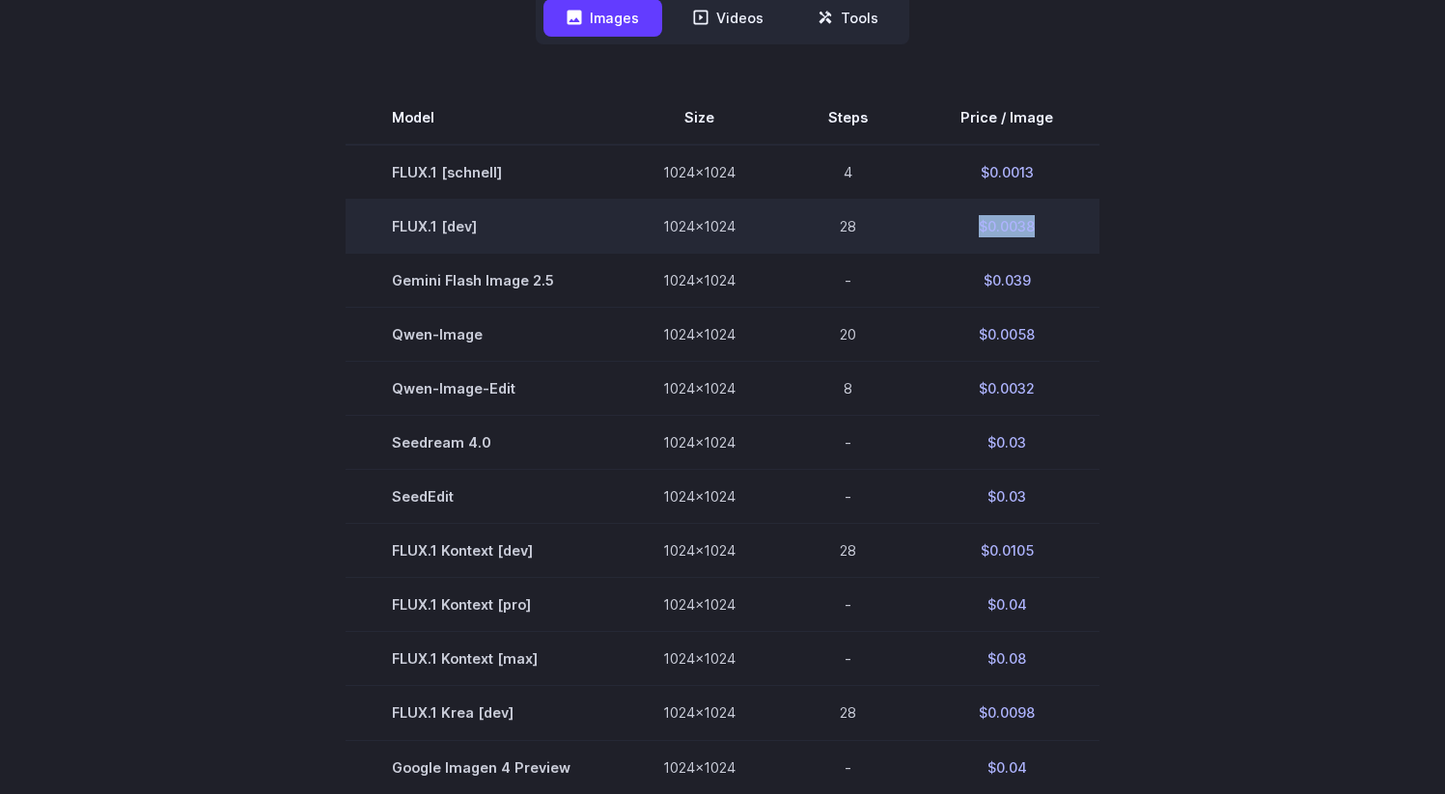
click at [899, 228] on td "28" at bounding box center [848, 227] width 132 height 54
drag, startPoint x: 968, startPoint y: 229, endPoint x: 1047, endPoint y: 227, distance: 79.2
click at [1047, 227] on td "$0.0038" at bounding box center [1006, 227] width 185 height 54
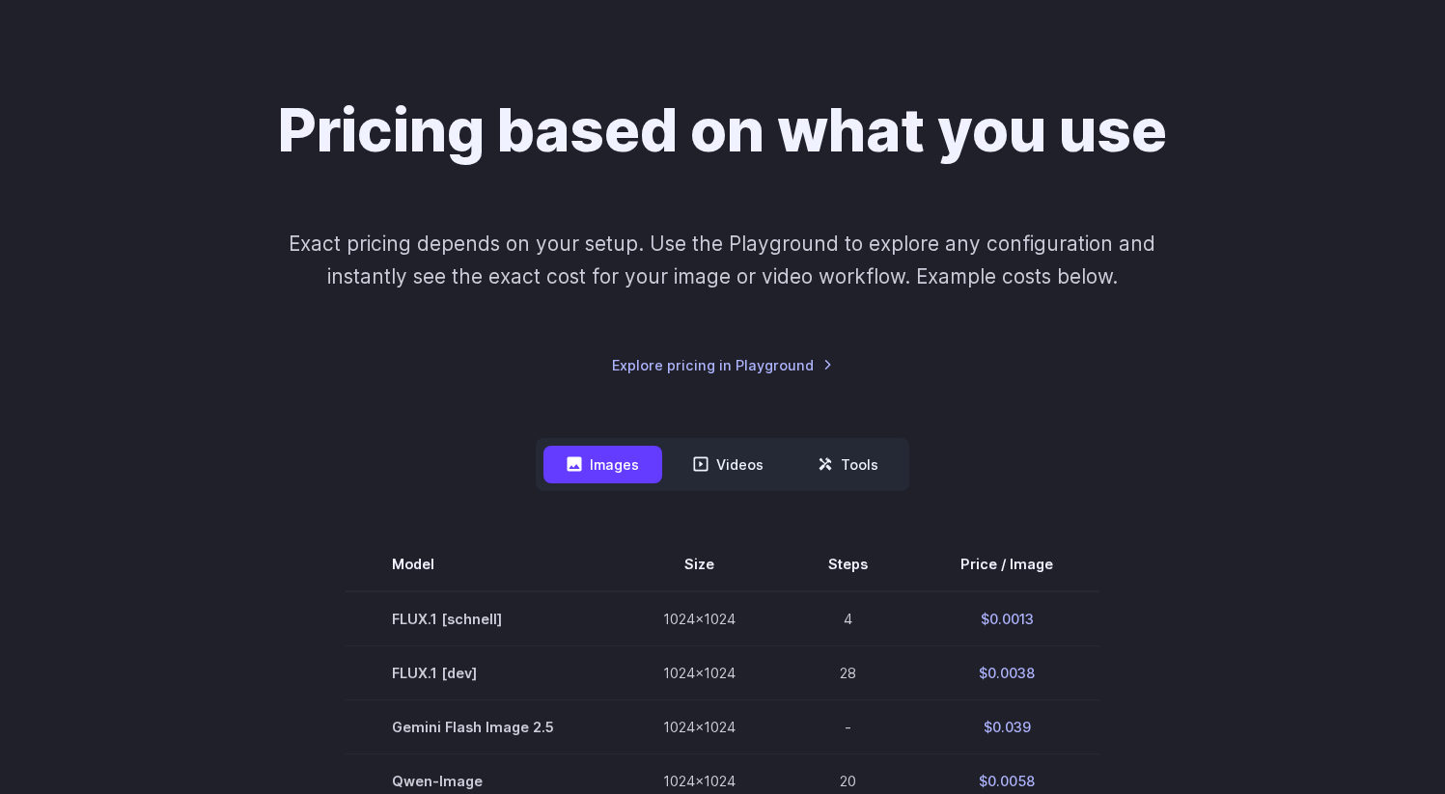
scroll to position [0, 0]
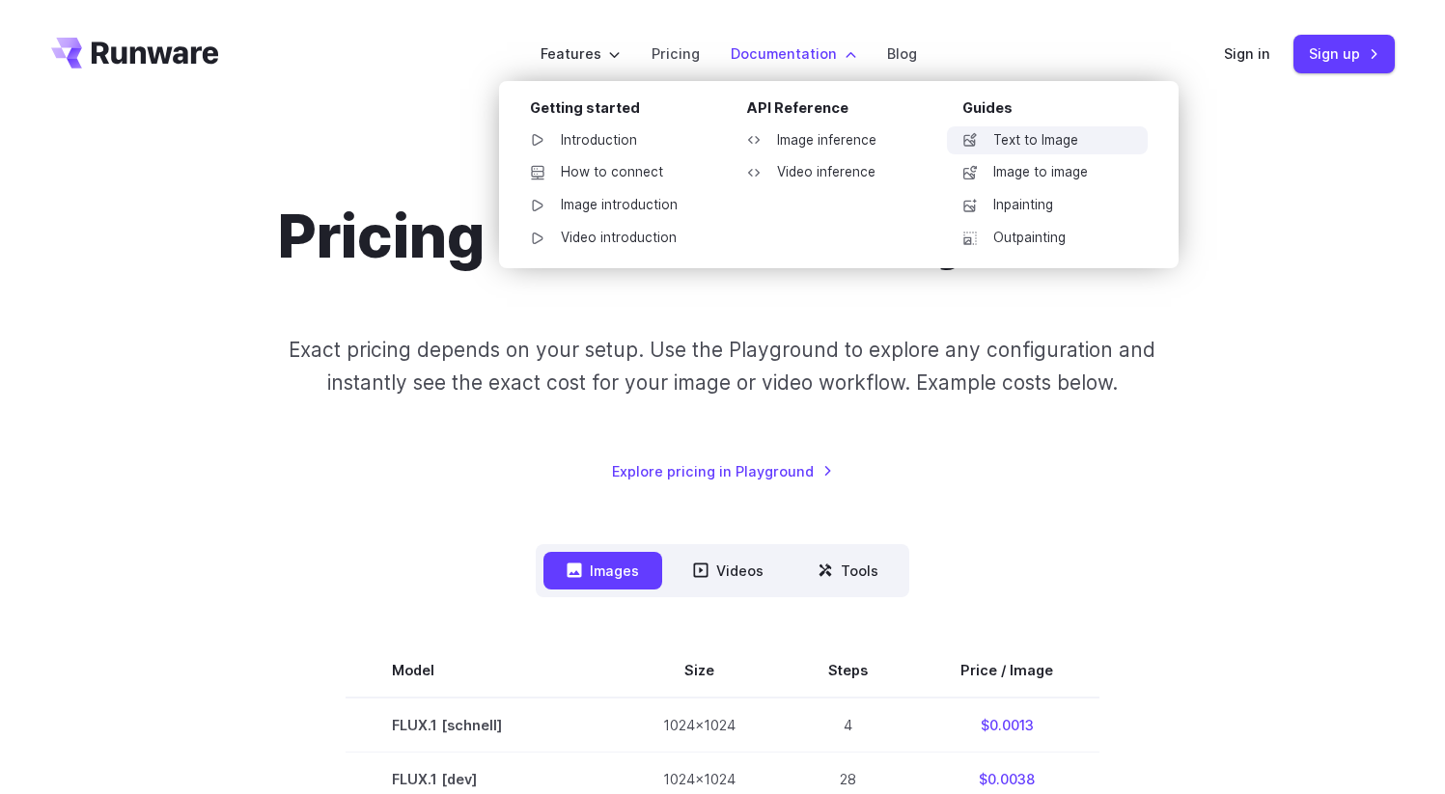
click at [995, 150] on link "Text to Image" at bounding box center [1047, 140] width 201 height 29
